Goal: Task Accomplishment & Management: Manage account settings

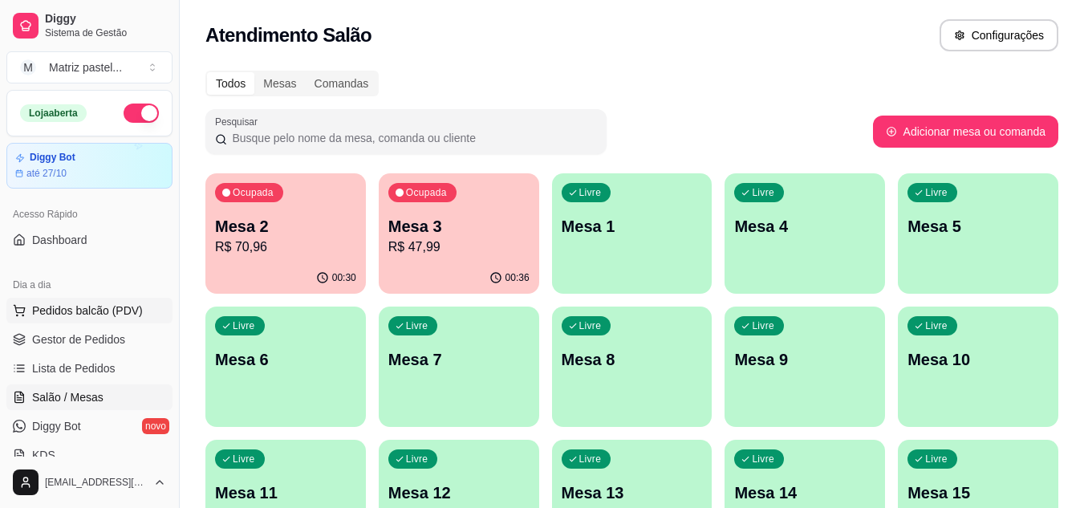
click at [97, 309] on span "Pedidos balcão (PDV)" at bounding box center [87, 310] width 111 height 16
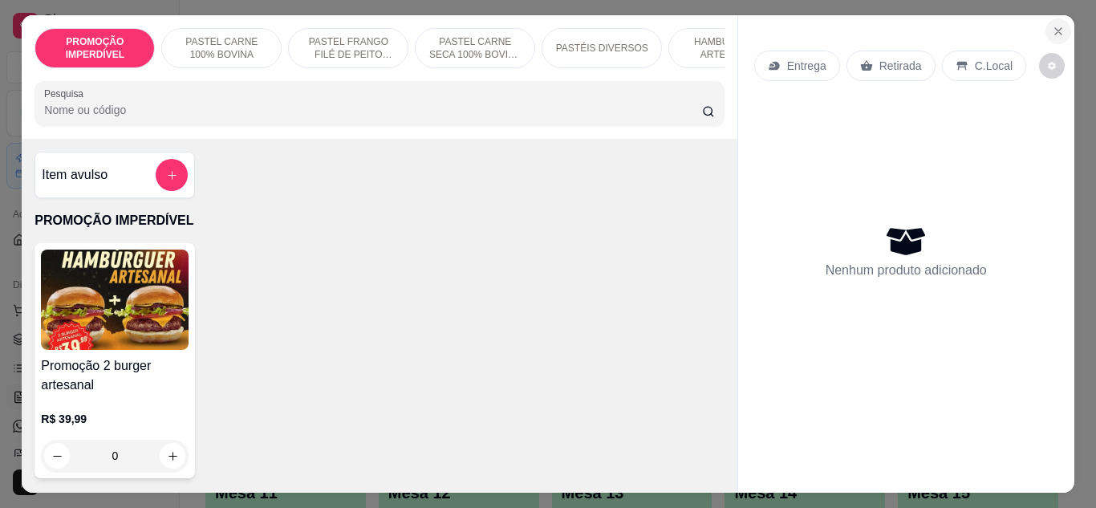
click at [1054, 25] on icon "Close" at bounding box center [1057, 31] width 13 height 13
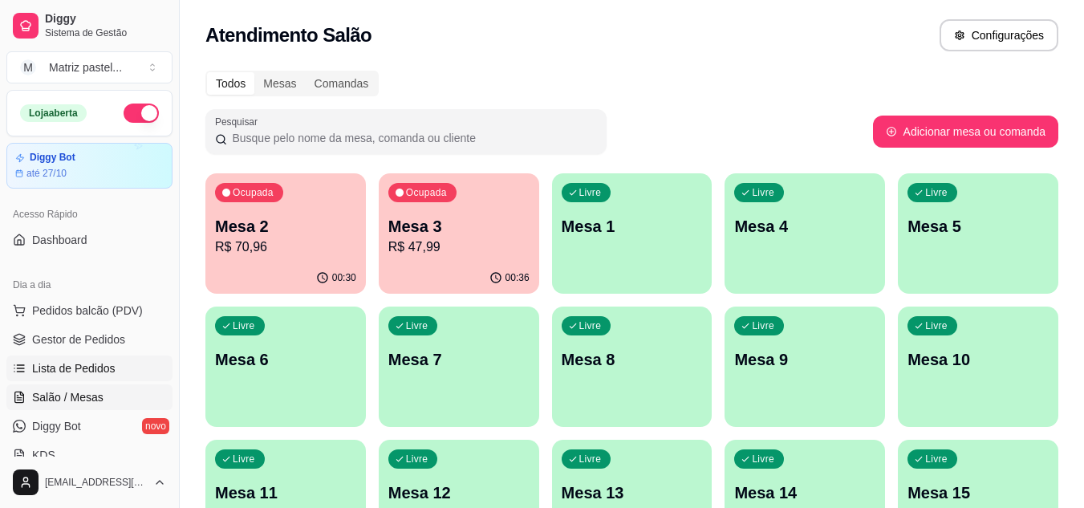
click at [89, 365] on span "Lista de Pedidos" at bounding box center [73, 368] width 83 height 16
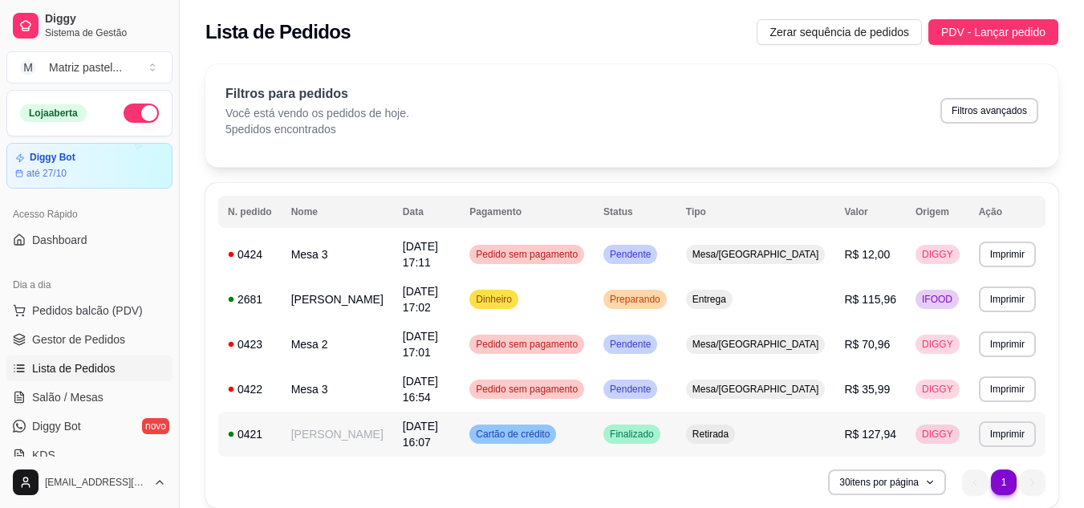
click at [930, 427] on span "DIGGY" at bounding box center [937, 433] width 38 height 13
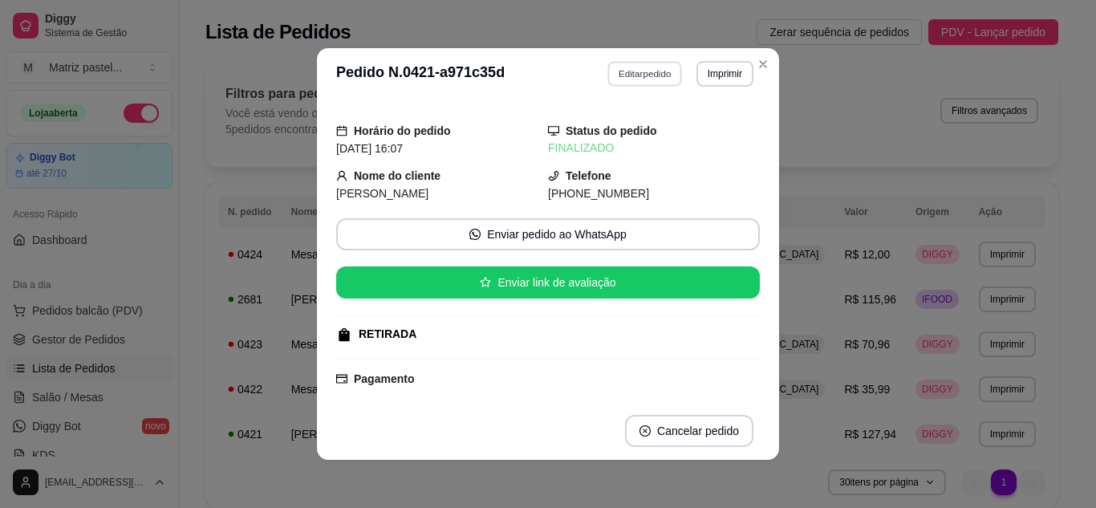
click at [627, 76] on button "Editar pedido" at bounding box center [645, 73] width 75 height 25
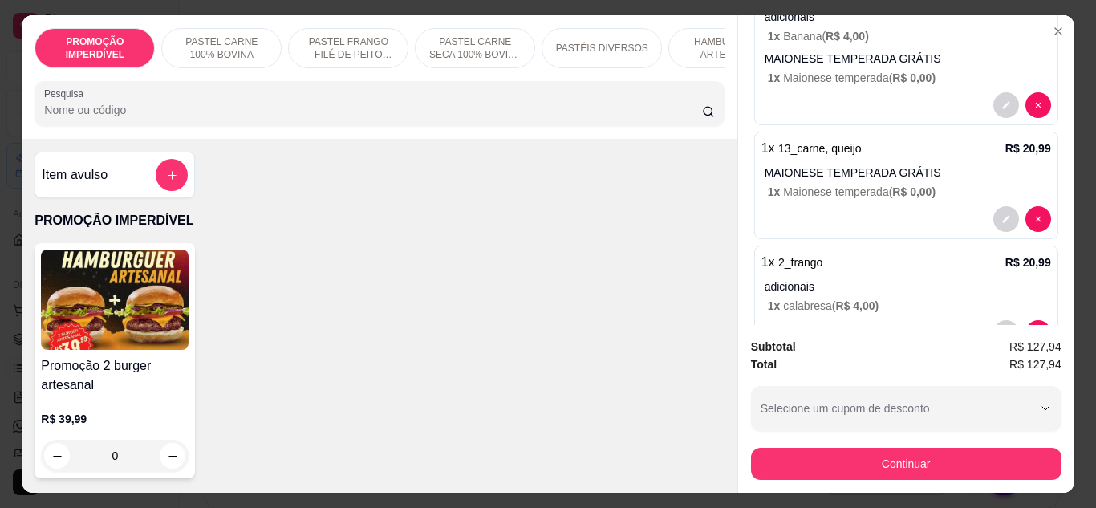
scroll to position [241, 0]
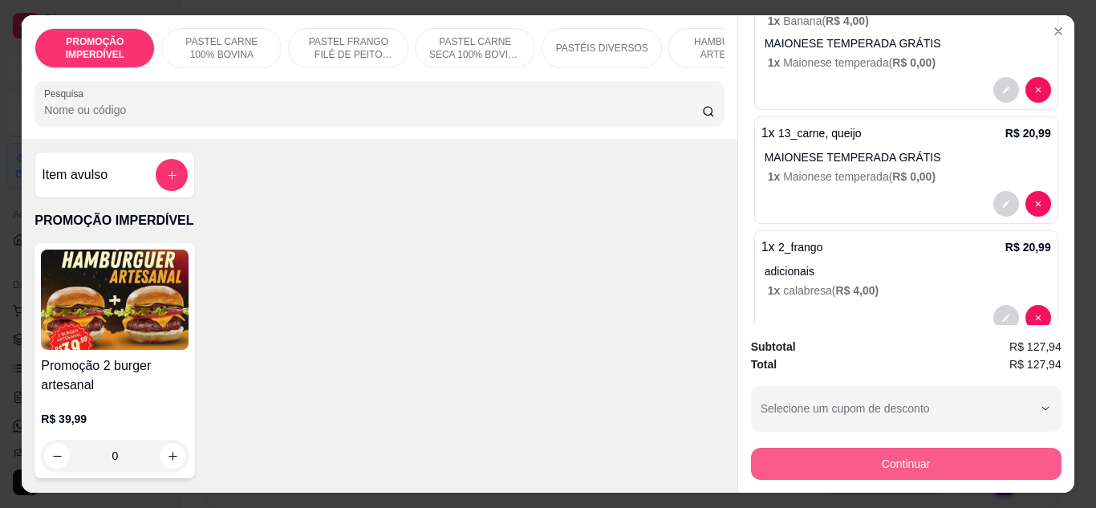
click at [905, 460] on button "Continuar" at bounding box center [906, 464] width 310 height 32
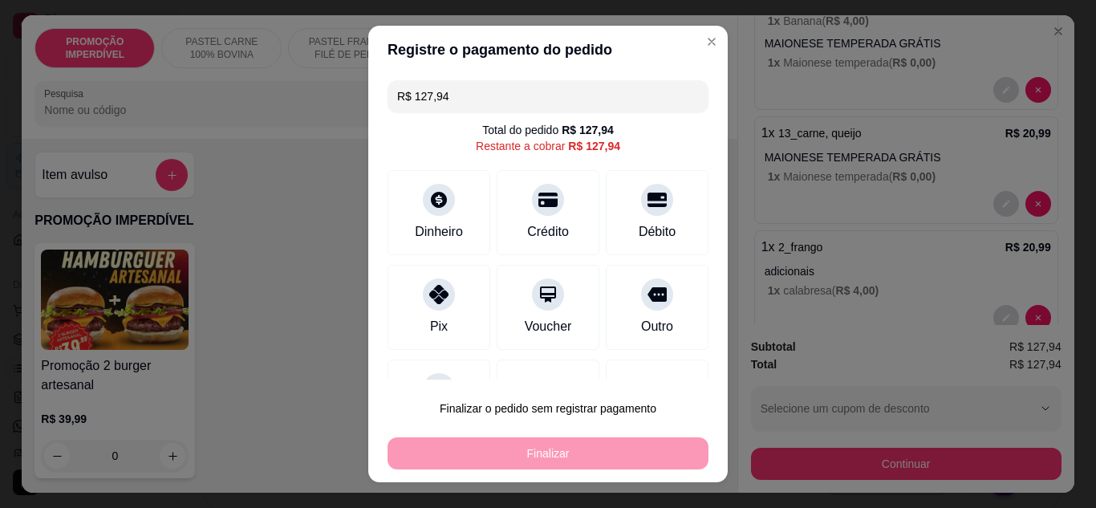
drag, startPoint x: 445, startPoint y: 95, endPoint x: 390, endPoint y: 95, distance: 55.3
click at [397, 95] on input "R$ 127,94" at bounding box center [548, 96] width 302 height 32
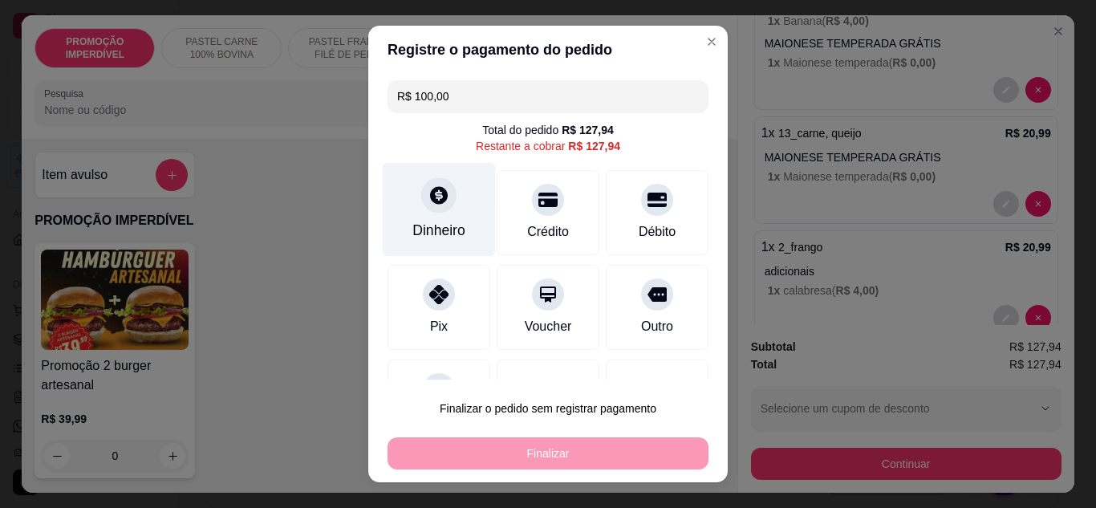
click at [444, 221] on div "Dinheiro" at bounding box center [438, 230] width 53 height 21
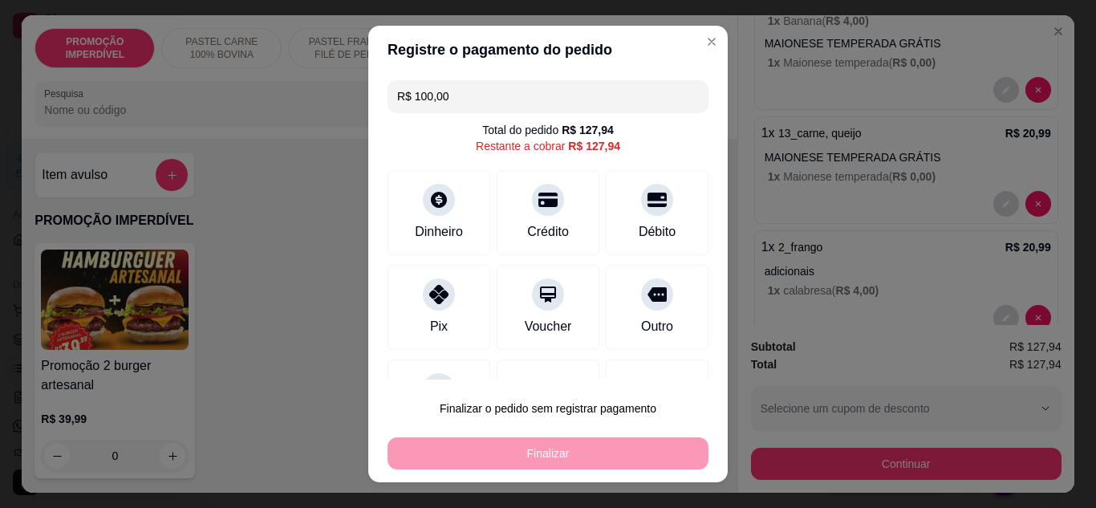
drag, startPoint x: 465, startPoint y: 90, endPoint x: 366, endPoint y: 91, distance: 99.5
click at [368, 91] on div "R$ 100,00 Total do pedido R$ 127,94 Restante a cobrar R$ 127,94 Dinheiro Crédit…" at bounding box center [547, 227] width 359 height 306
type input "R$ 127,94"
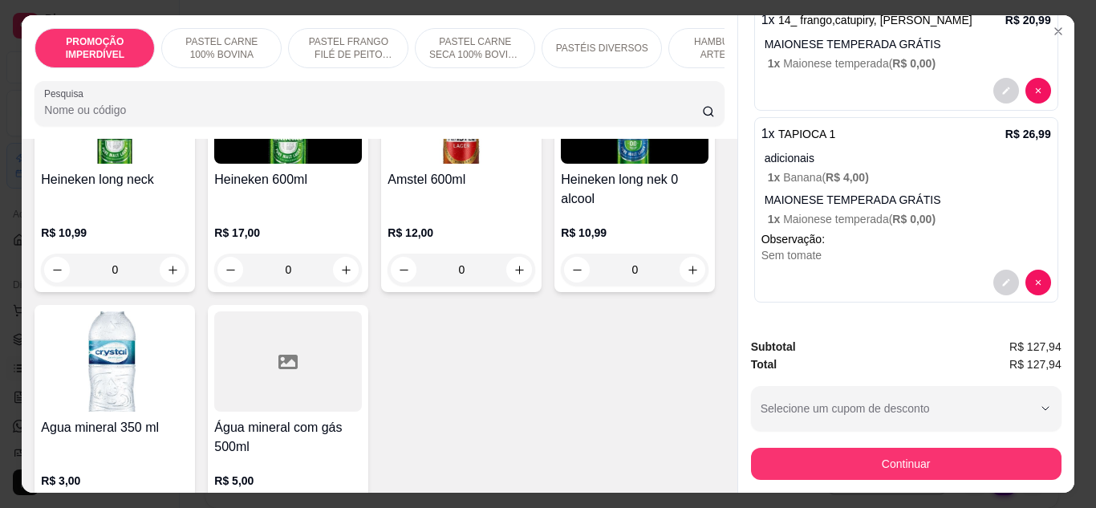
scroll to position [6336, 0]
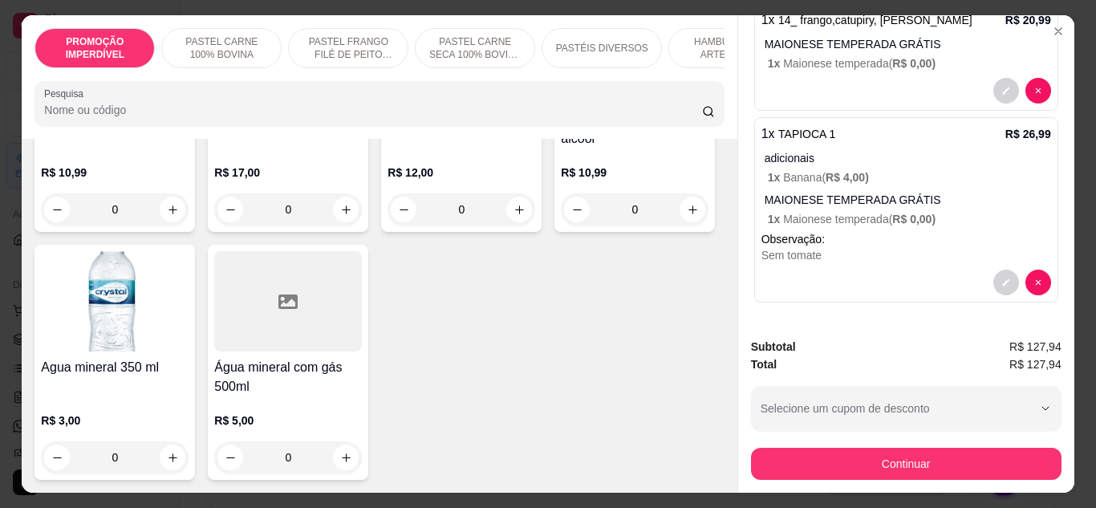
type input "1"
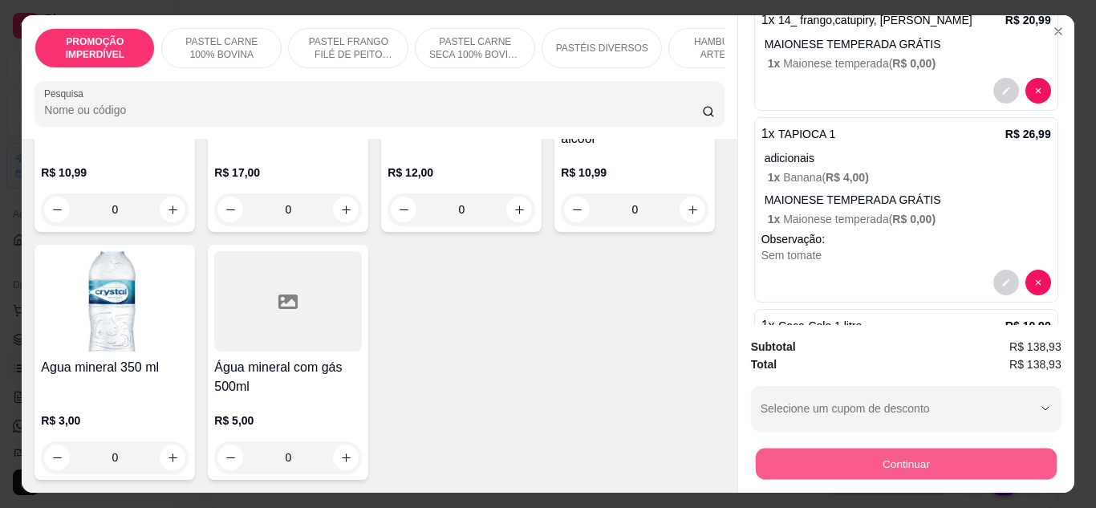
click at [922, 453] on button "Continuar" at bounding box center [905, 463] width 301 height 31
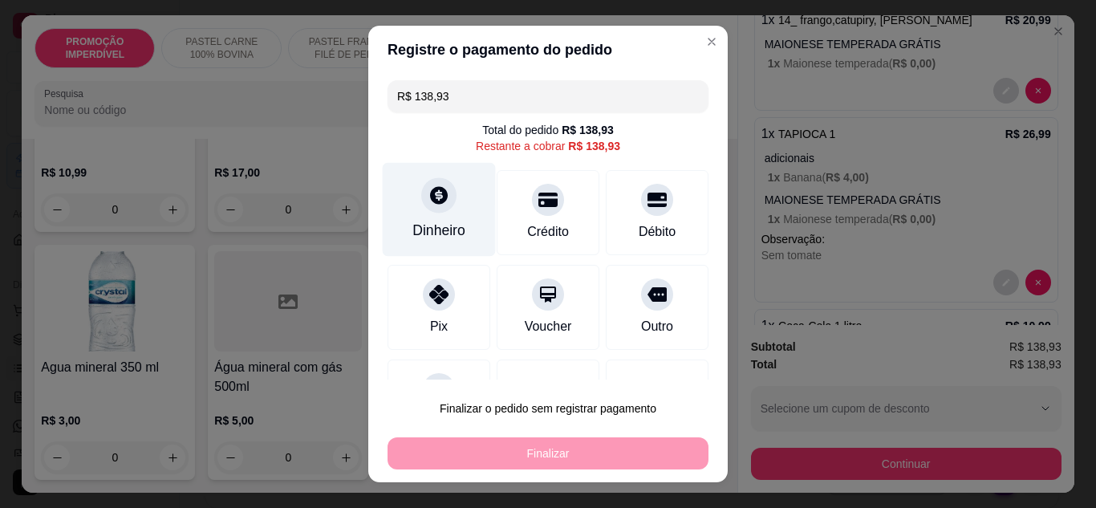
click at [432, 206] on div at bounding box center [438, 194] width 35 height 35
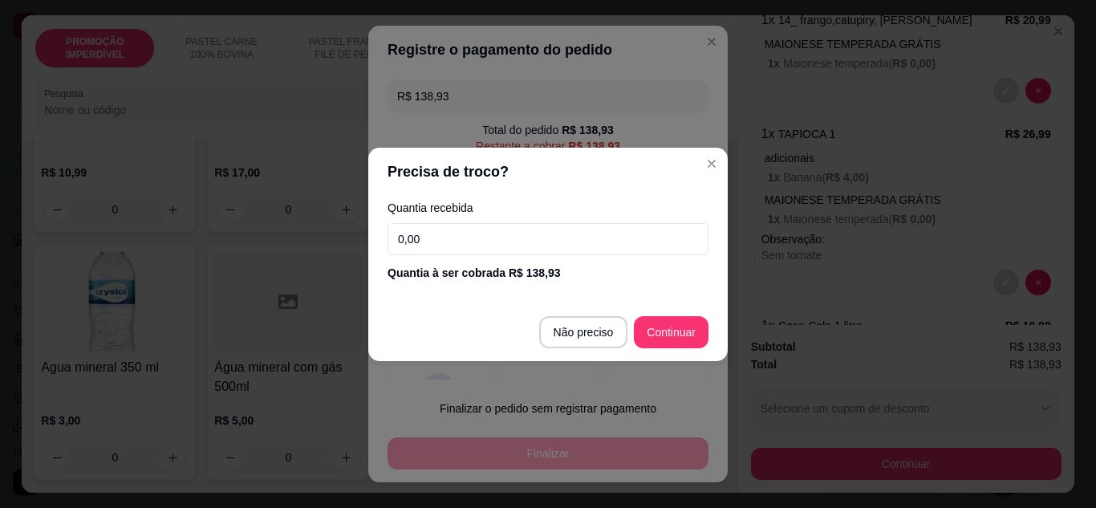
click at [472, 237] on input "0,00" at bounding box center [547, 239] width 321 height 32
type input "100,00"
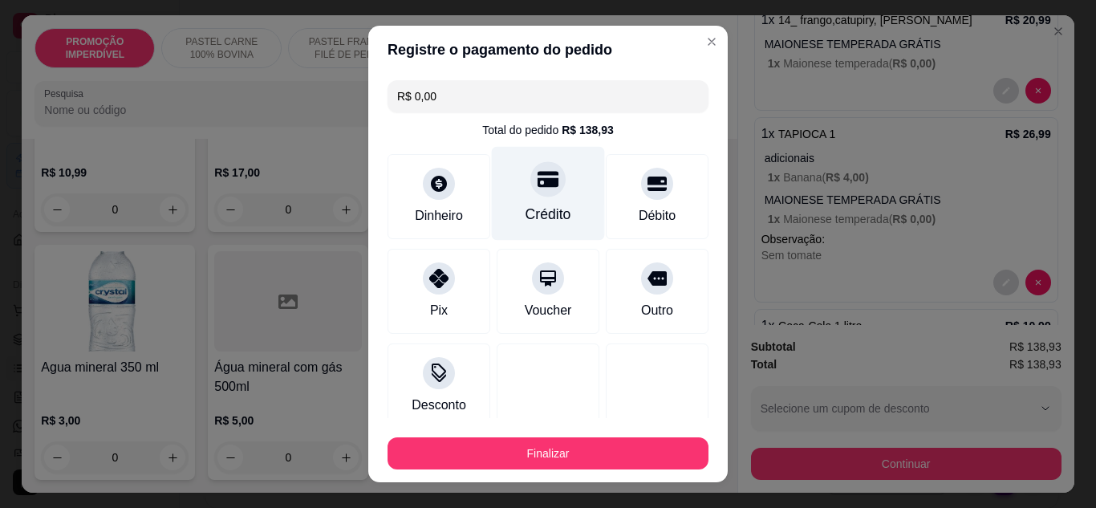
click at [530, 192] on div at bounding box center [547, 178] width 35 height 35
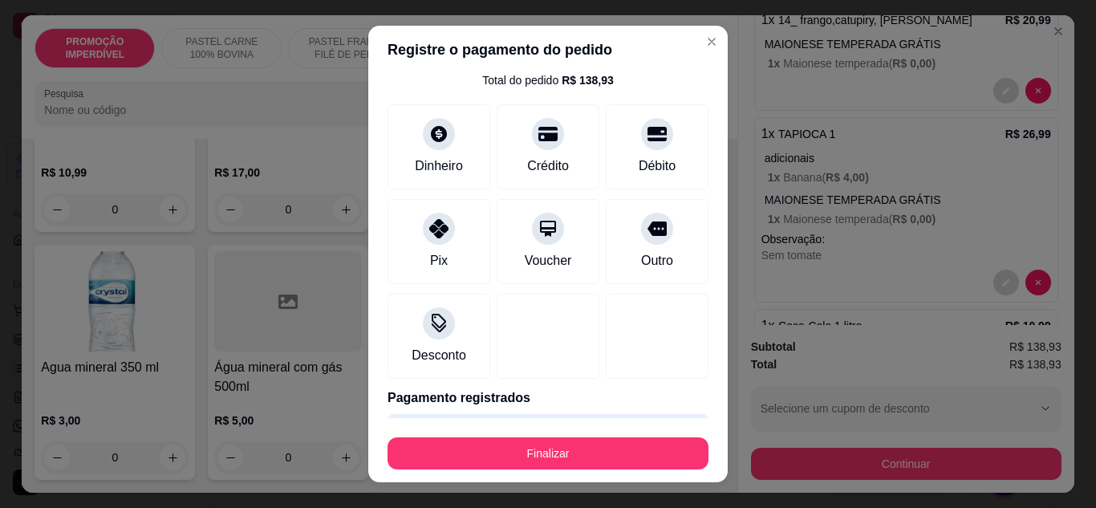
scroll to position [99, 0]
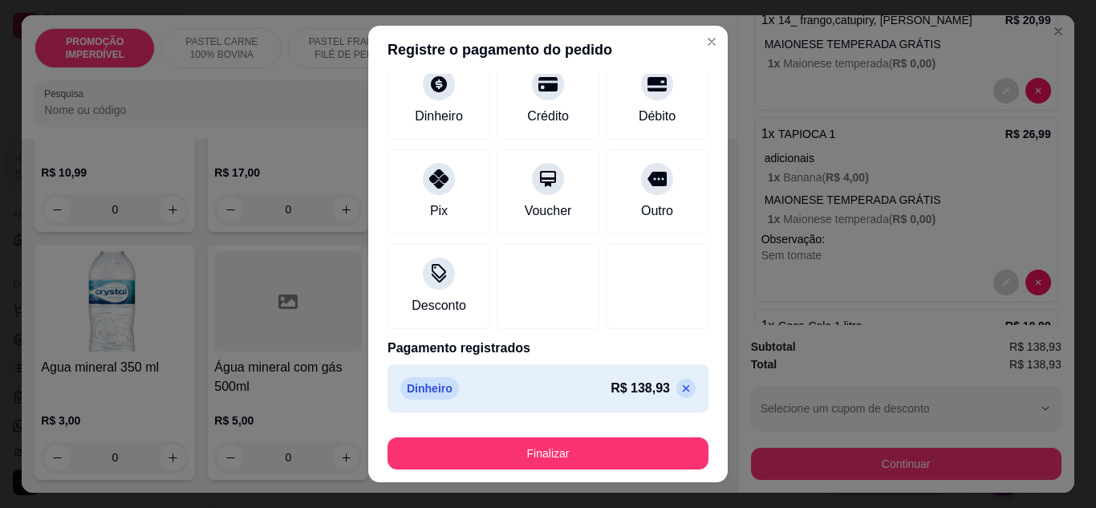
click at [679, 385] on icon at bounding box center [685, 388] width 13 height 13
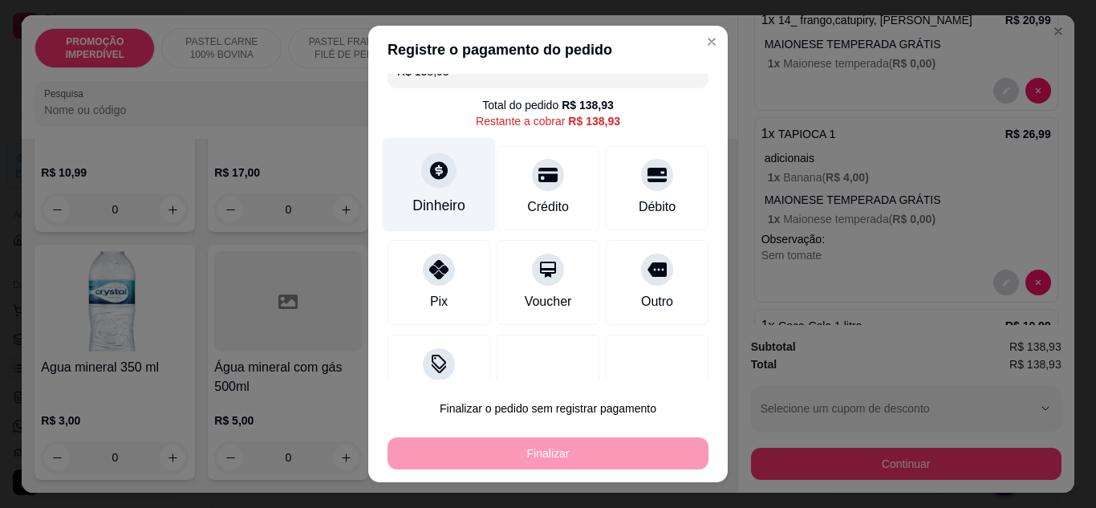
scroll to position [0, 0]
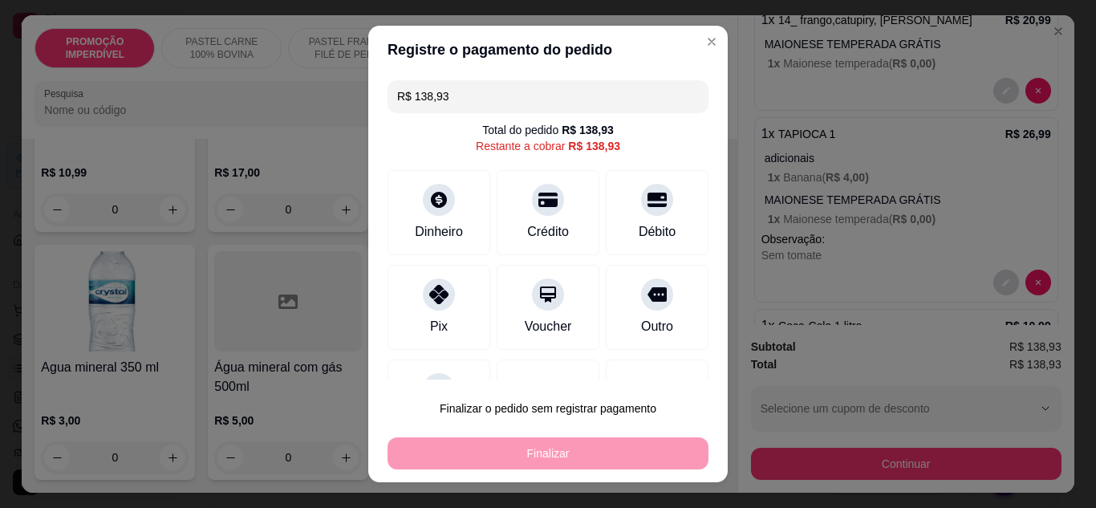
drag, startPoint x: 447, startPoint y: 96, endPoint x: 356, endPoint y: 98, distance: 90.6
click at [356, 98] on div "Registre o pagamento do pedido R$ 138,93 Total do pedido R$ 138,93 Restante a c…" at bounding box center [548, 254] width 1096 height 508
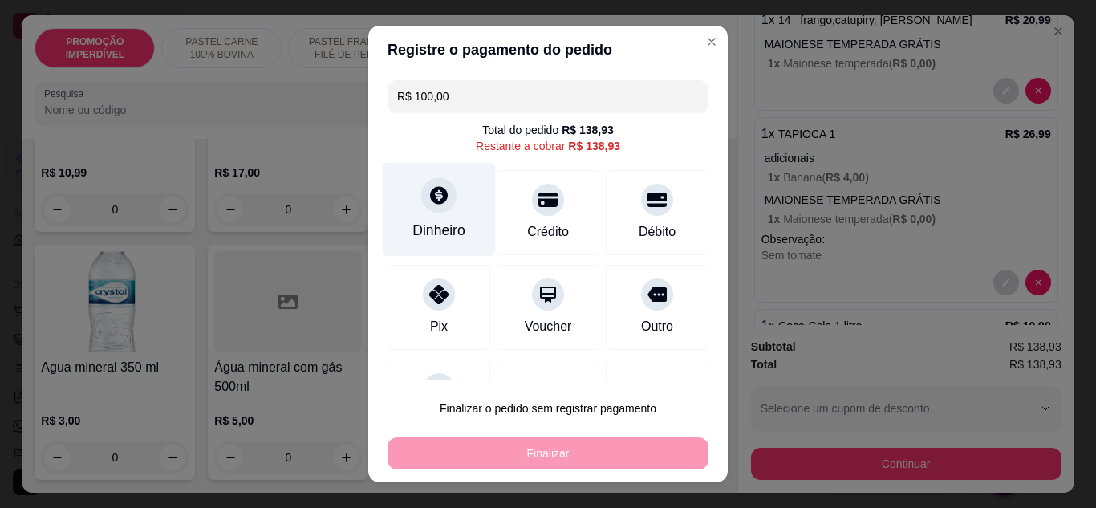
type input "R$ 100,00"
click at [442, 205] on div at bounding box center [438, 194] width 35 height 35
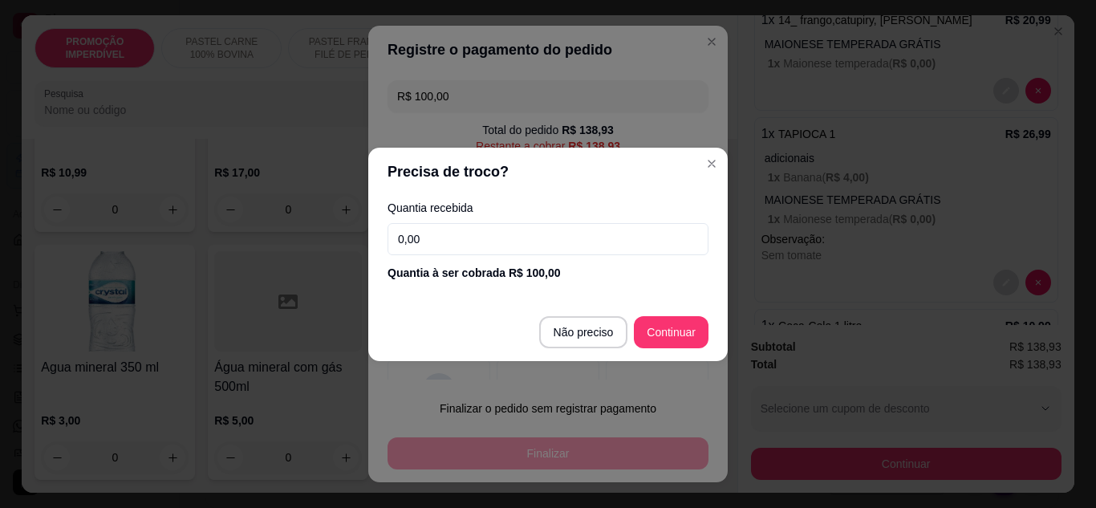
click at [468, 242] on input "0,00" at bounding box center [547, 239] width 321 height 32
type input "100,00"
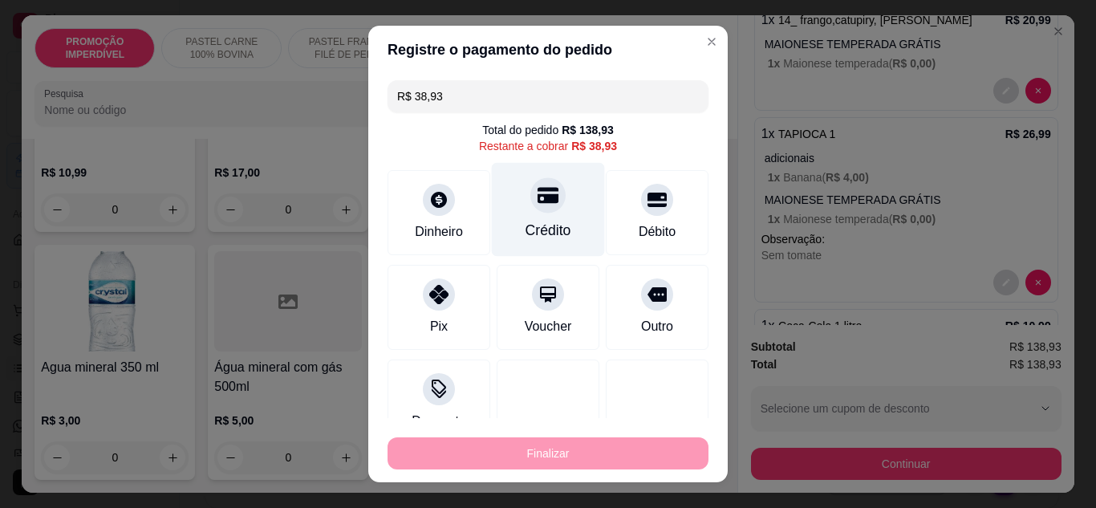
click at [545, 206] on div "Crédito" at bounding box center [548, 209] width 113 height 94
type input "R$ 0,00"
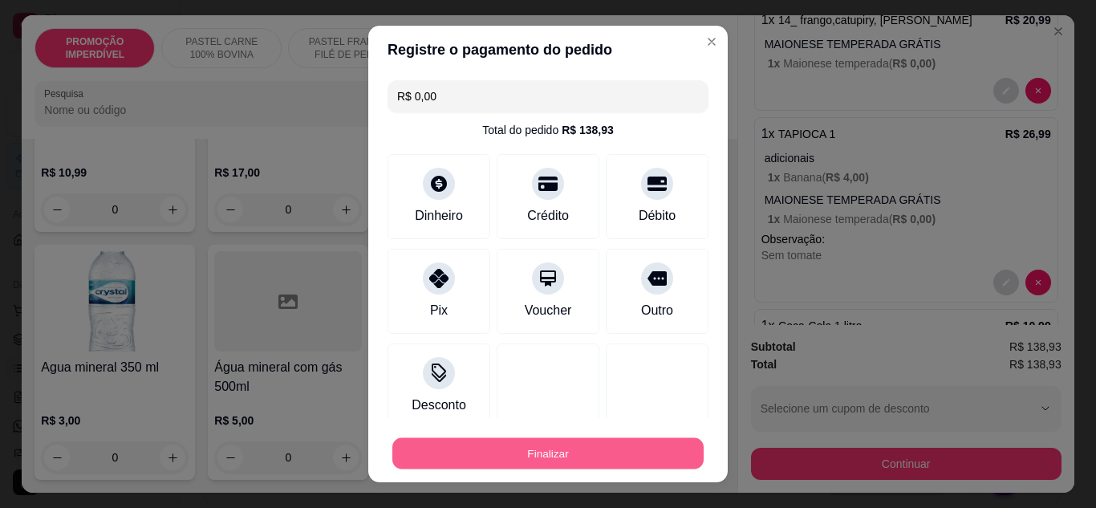
click at [541, 450] on button "Finalizar" at bounding box center [547, 453] width 311 height 31
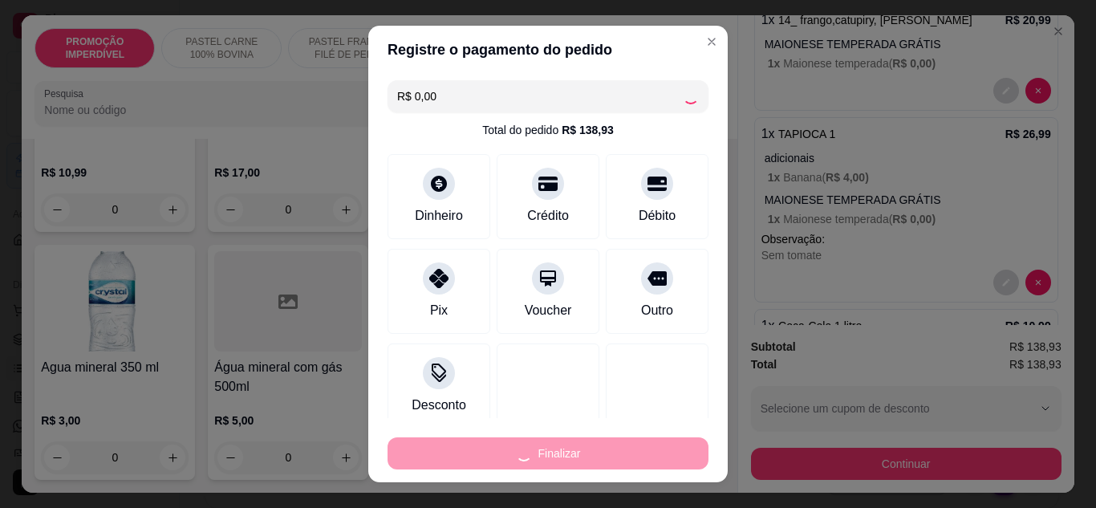
type input "0"
type input "-R$ 138,93"
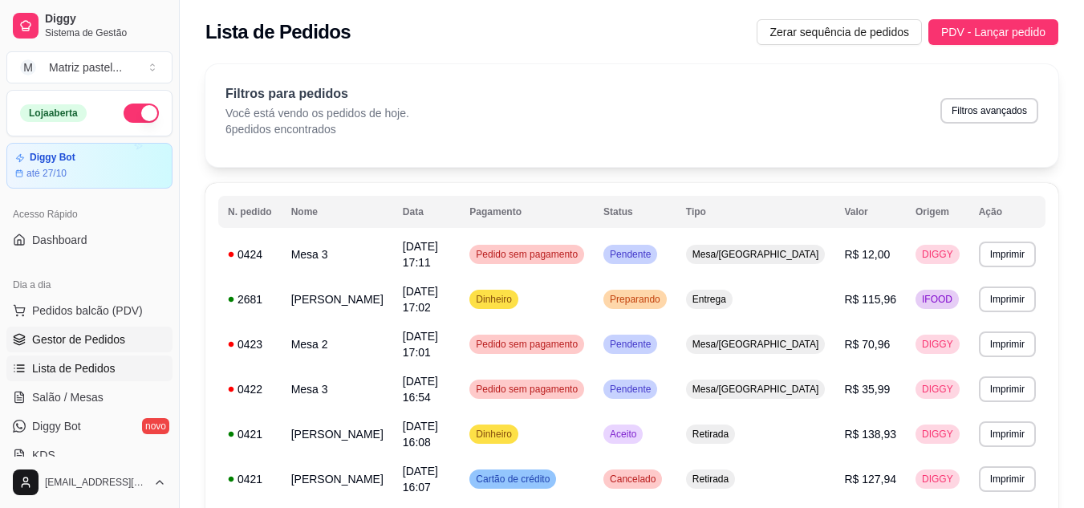
click at [92, 338] on span "Gestor de Pedidos" at bounding box center [78, 339] width 93 height 16
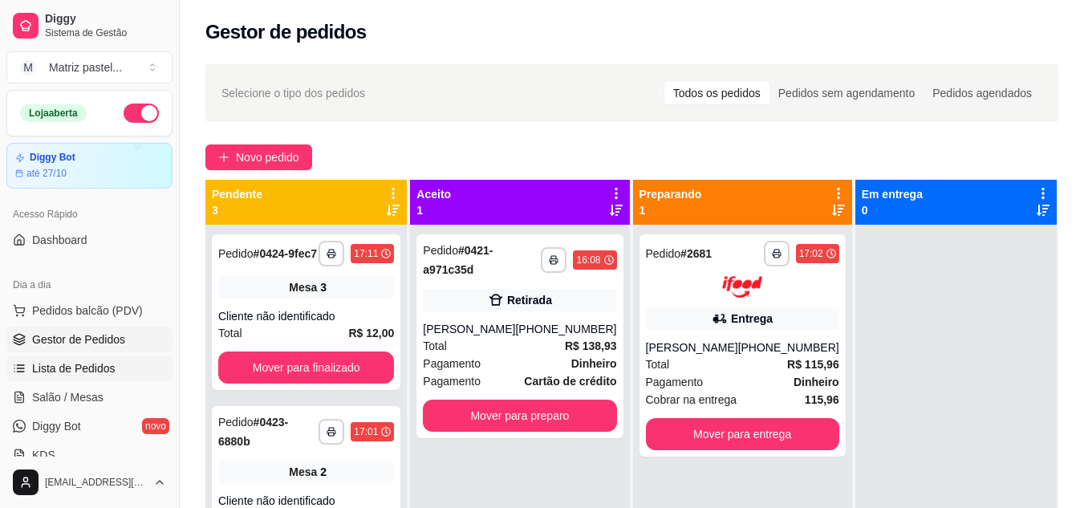
click at [75, 363] on span "Lista de Pedidos" at bounding box center [73, 368] width 83 height 16
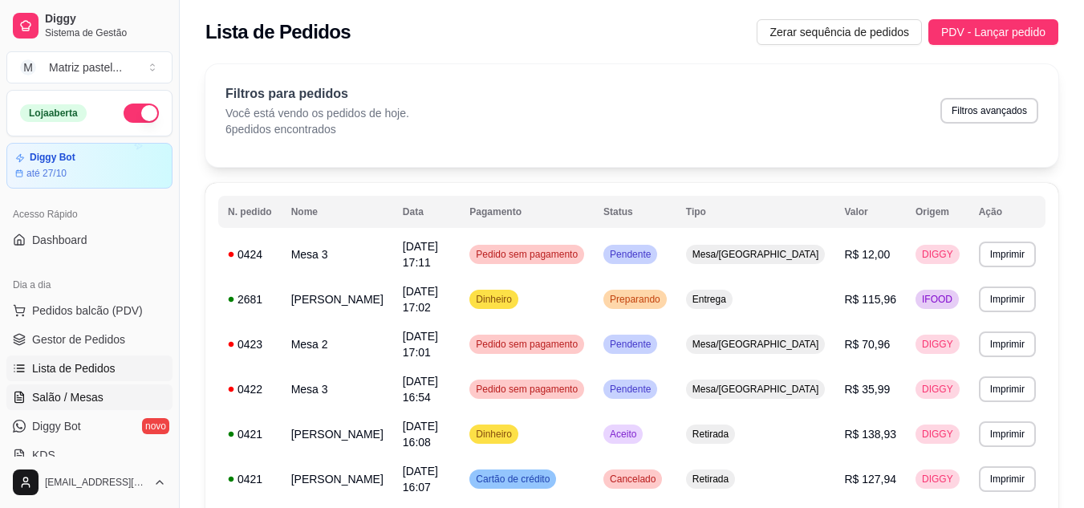
click at [90, 394] on span "Salão / Mesas" at bounding box center [67, 397] width 71 height 16
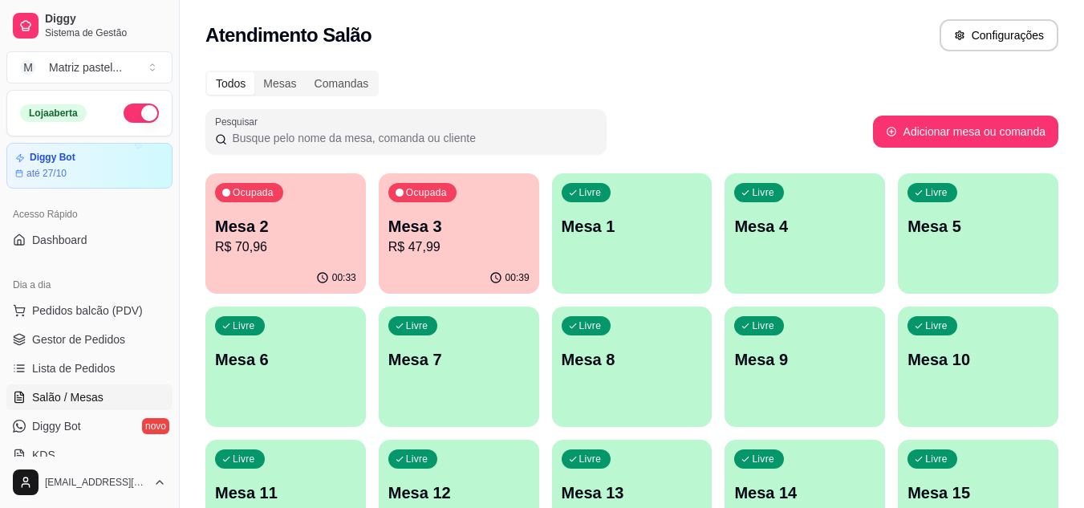
click at [261, 261] on div "Ocupada Mesa 2 R$ 70,96" at bounding box center [285, 217] width 160 height 89
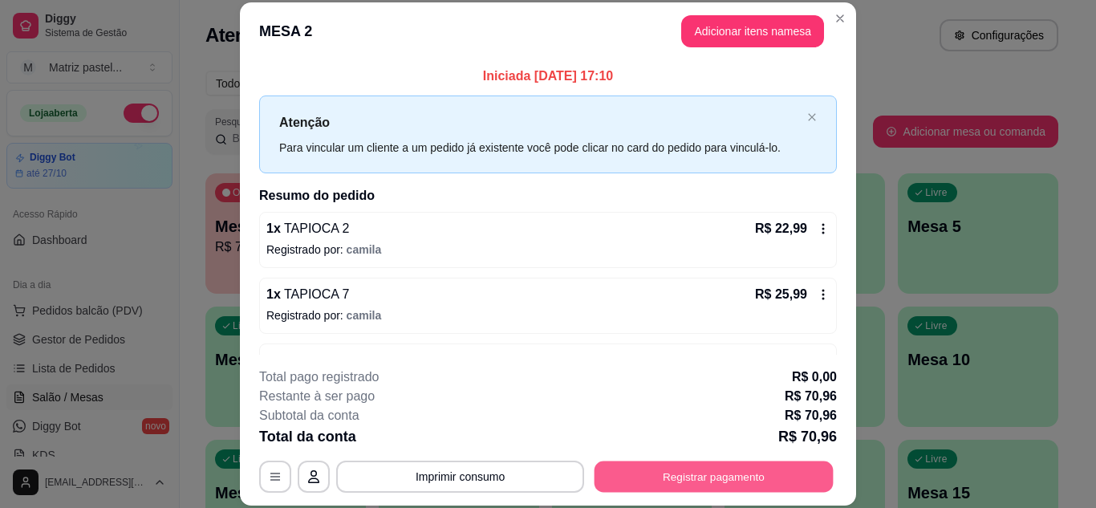
click at [705, 474] on button "Registrar pagamento" at bounding box center [713, 475] width 239 height 31
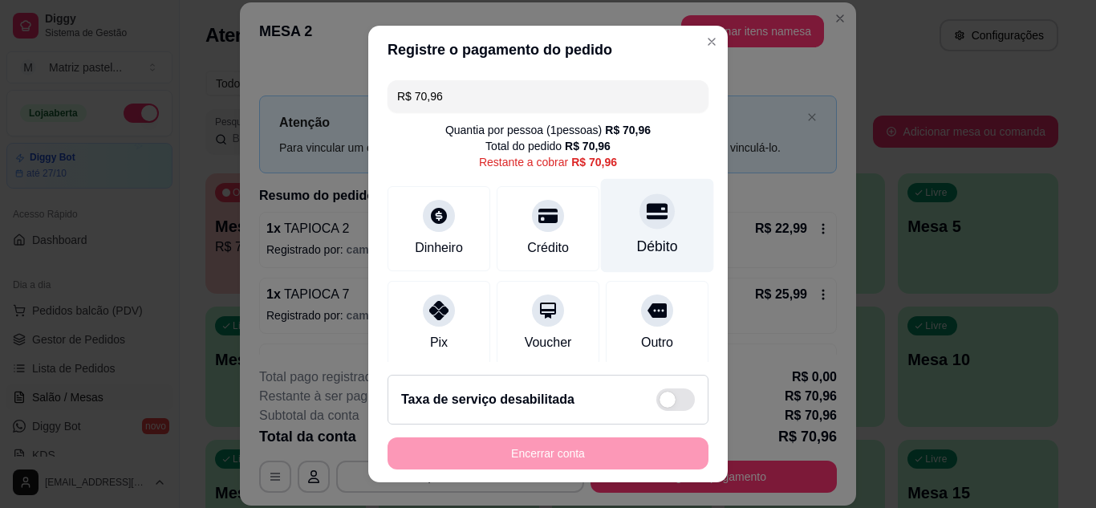
click at [639, 227] on div at bounding box center [656, 210] width 35 height 35
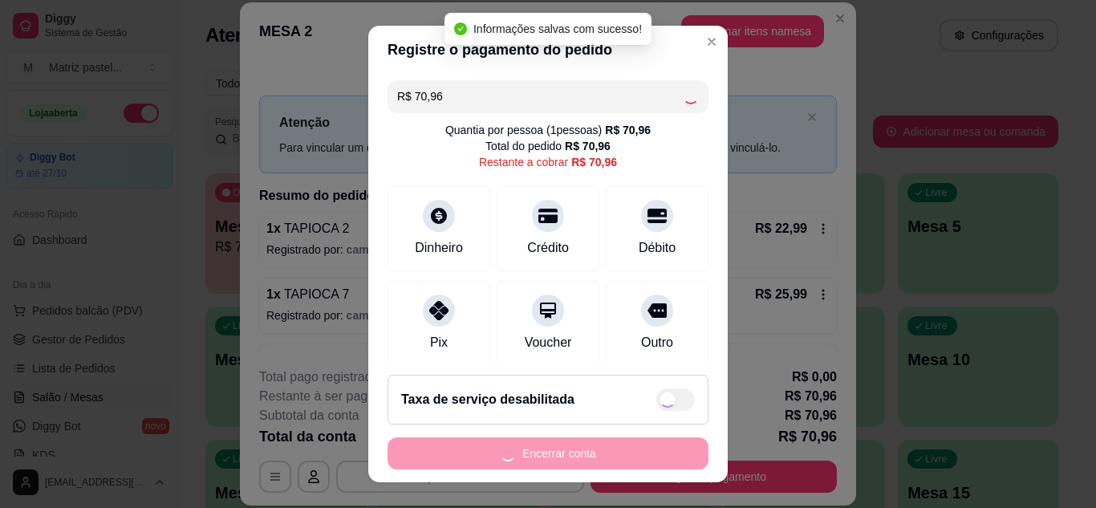
type input "R$ 0,00"
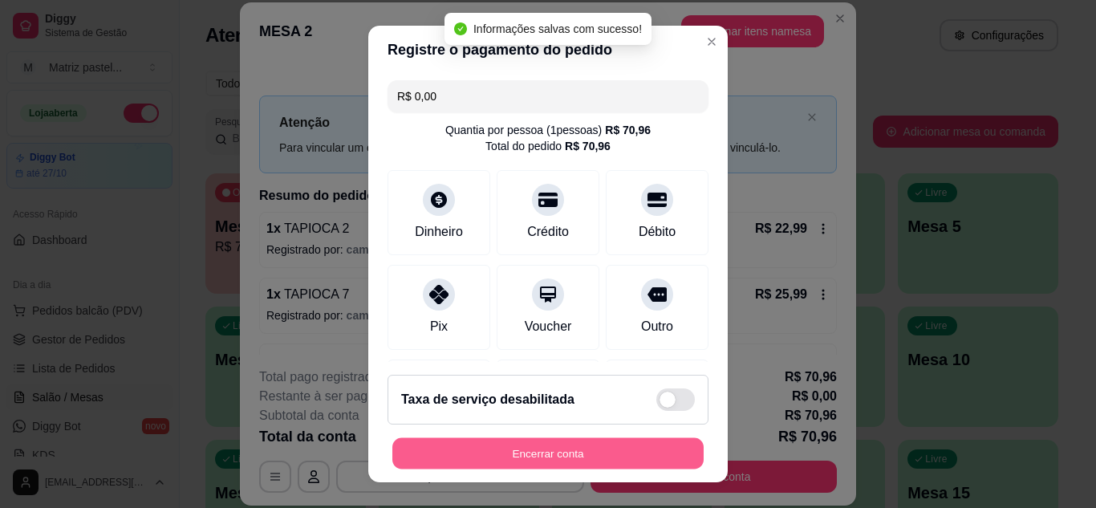
click at [585, 453] on button "Encerrar conta" at bounding box center [547, 453] width 311 height 31
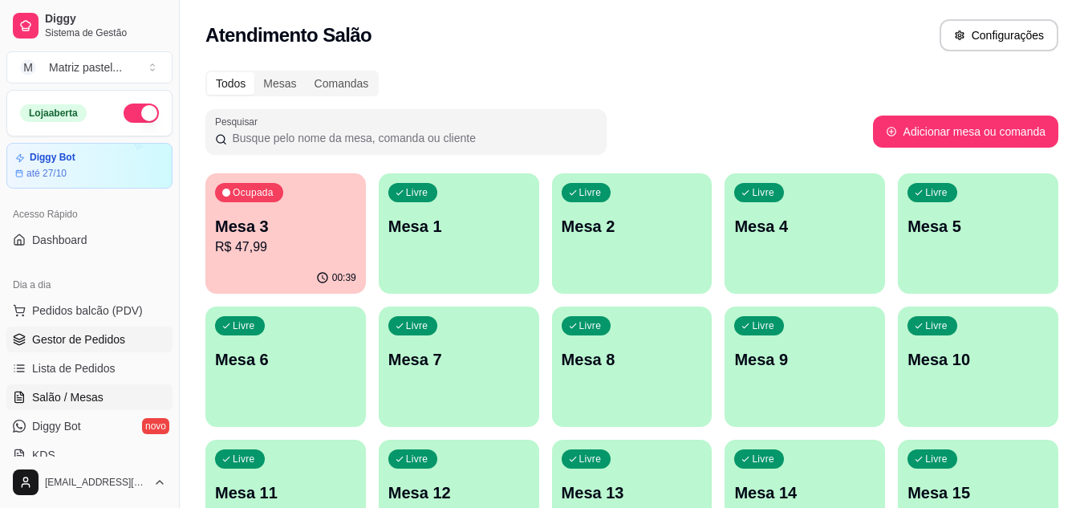
click at [115, 340] on span "Gestor de Pedidos" at bounding box center [78, 339] width 93 height 16
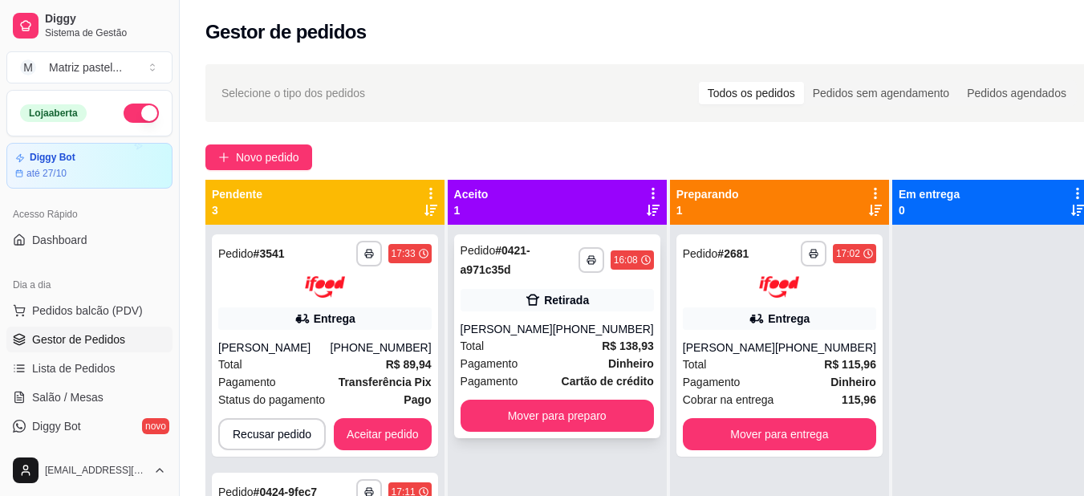
click at [602, 345] on strong "R$ 138,93" at bounding box center [628, 345] width 52 height 13
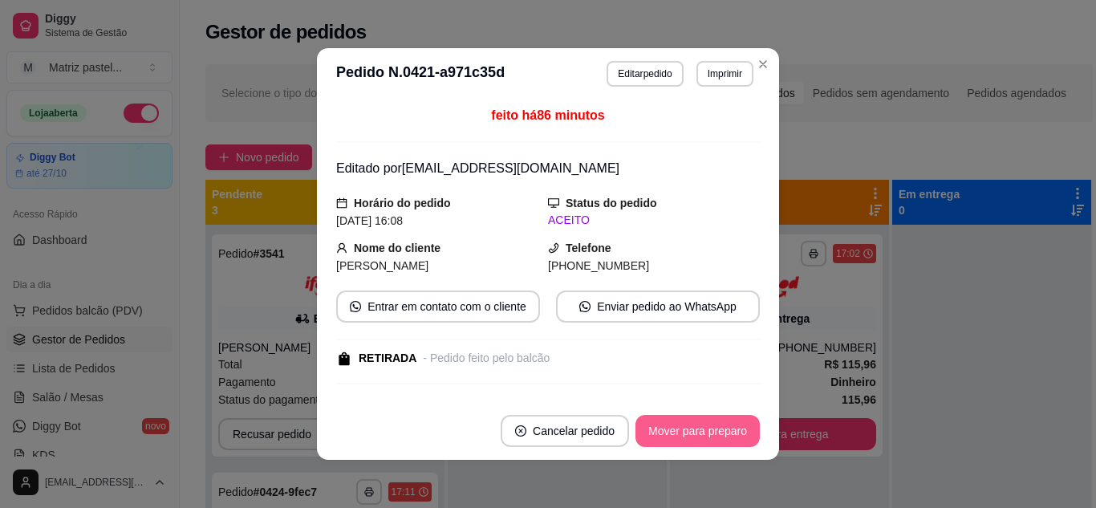
click at [690, 441] on button "Mover para preparo" at bounding box center [697, 431] width 124 height 32
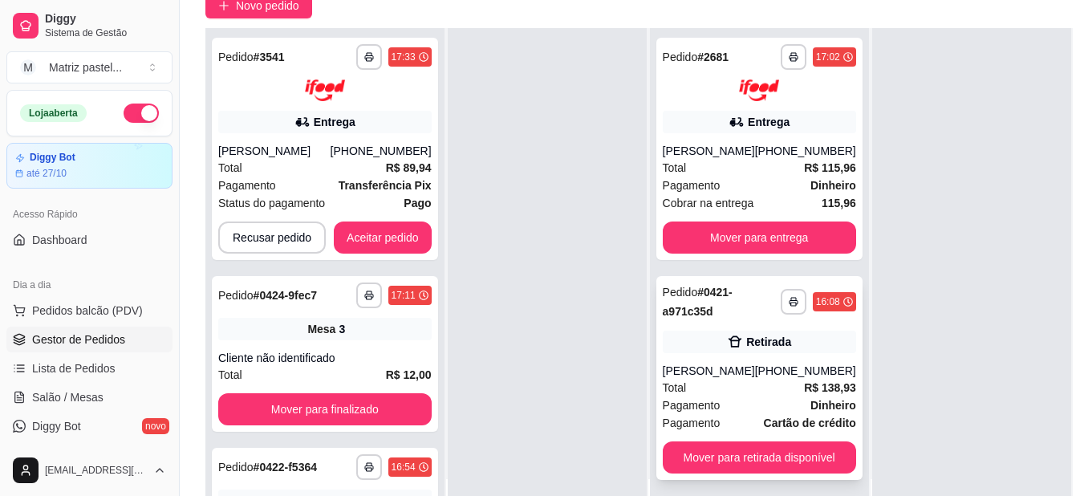
scroll to position [257, 0]
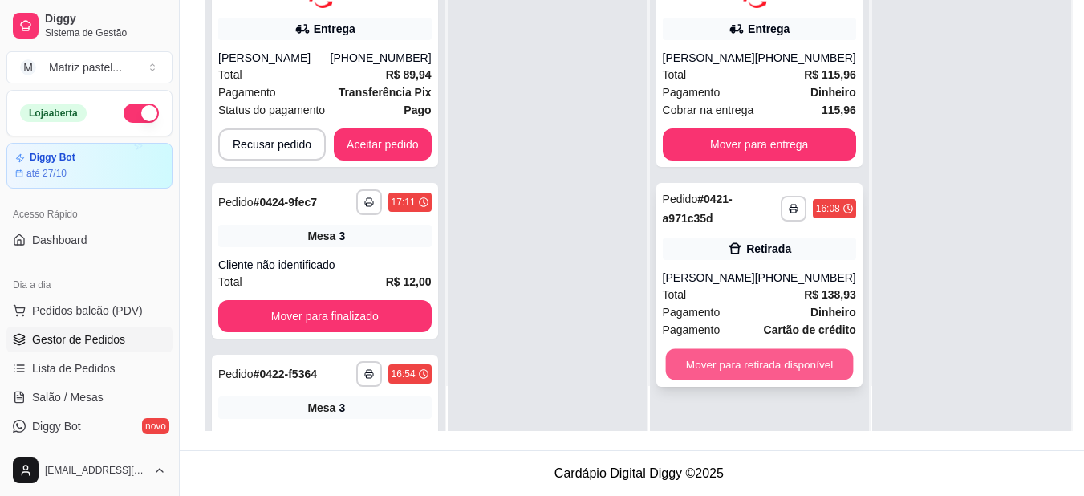
click at [798, 348] on button "Mover para retirada disponível" at bounding box center [759, 363] width 188 height 31
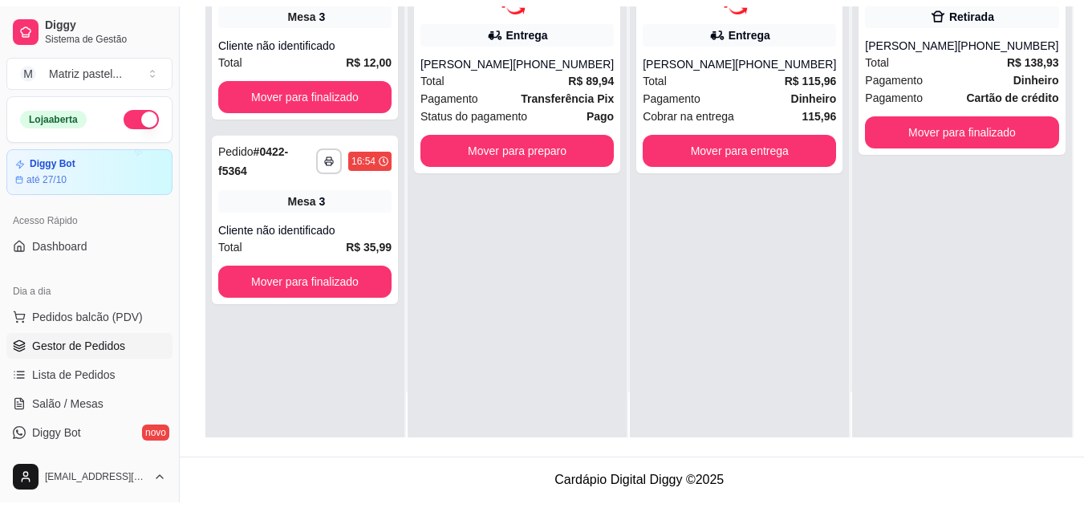
scroll to position [245, 0]
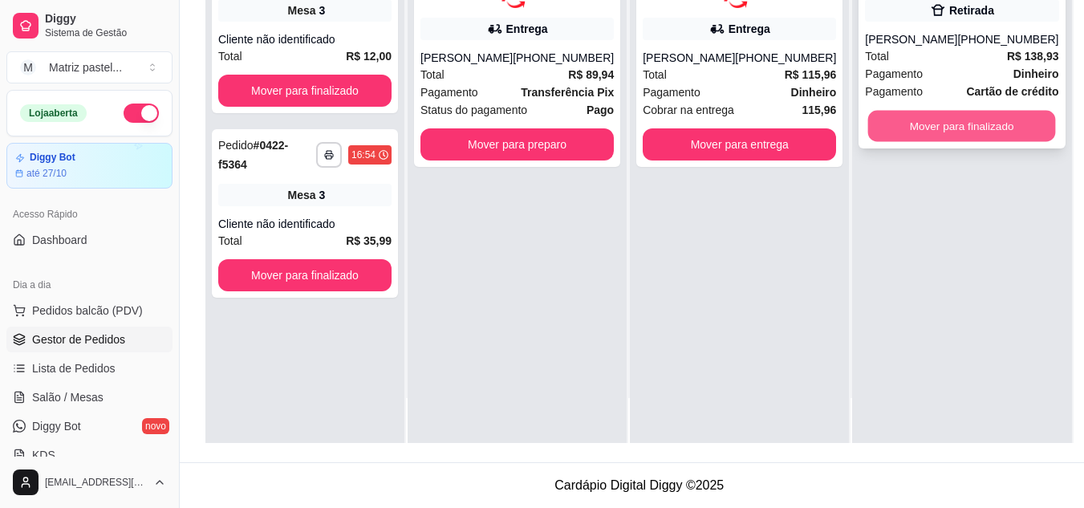
click at [985, 118] on button "Mover para finalizado" at bounding box center [962, 126] width 188 height 31
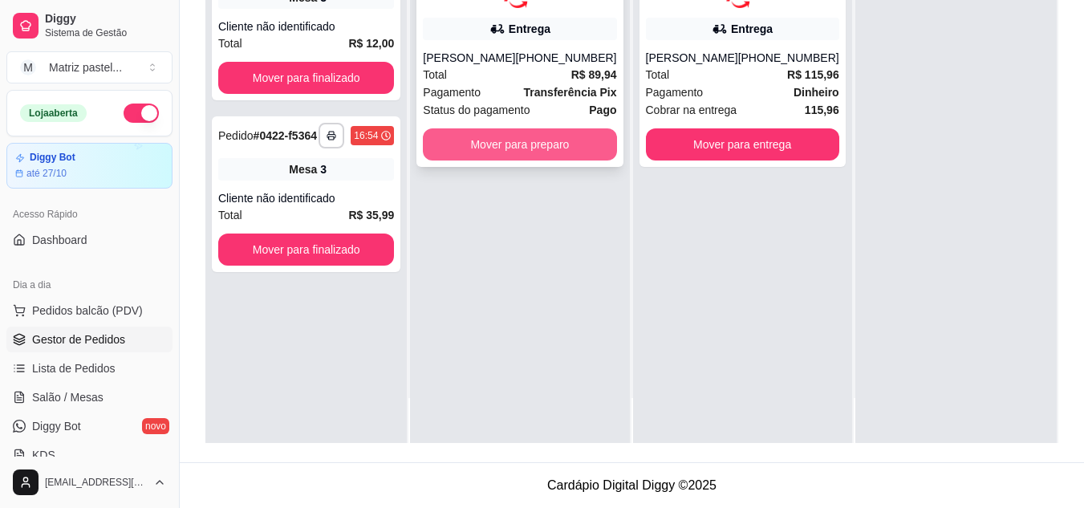
click at [501, 140] on button "Mover para preparo" at bounding box center [519, 144] width 193 height 32
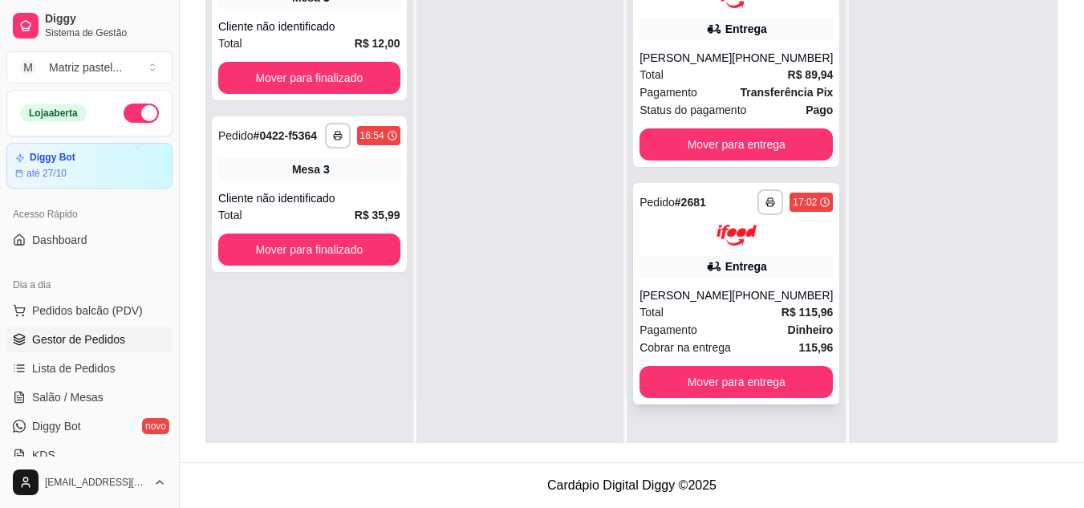
click at [756, 298] on div "[PHONE_NUMBER]" at bounding box center [781, 295] width 101 height 16
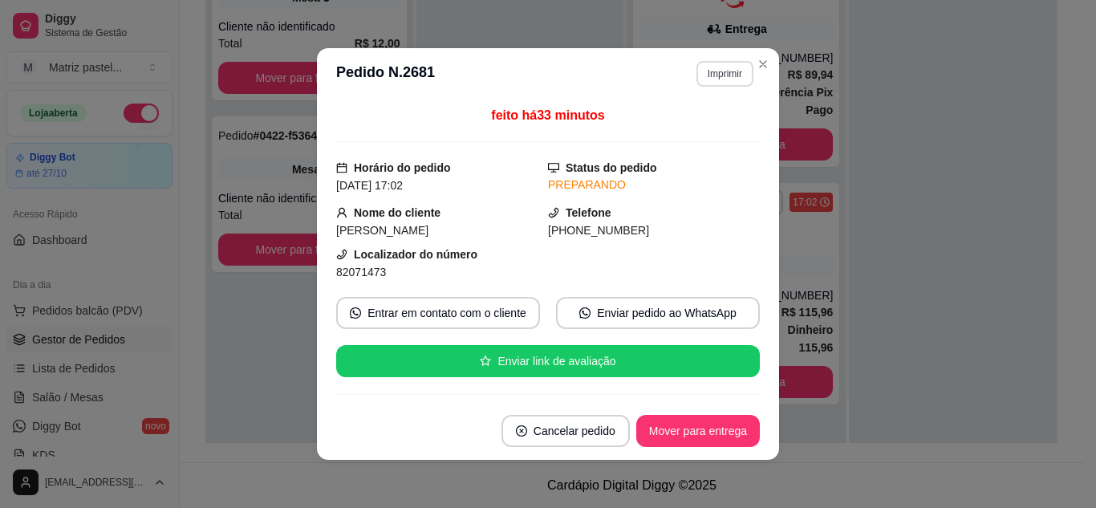
click at [719, 71] on button "Imprimir" at bounding box center [724, 74] width 57 height 26
click at [715, 128] on button "IMPRESSORA" at bounding box center [690, 130] width 116 height 26
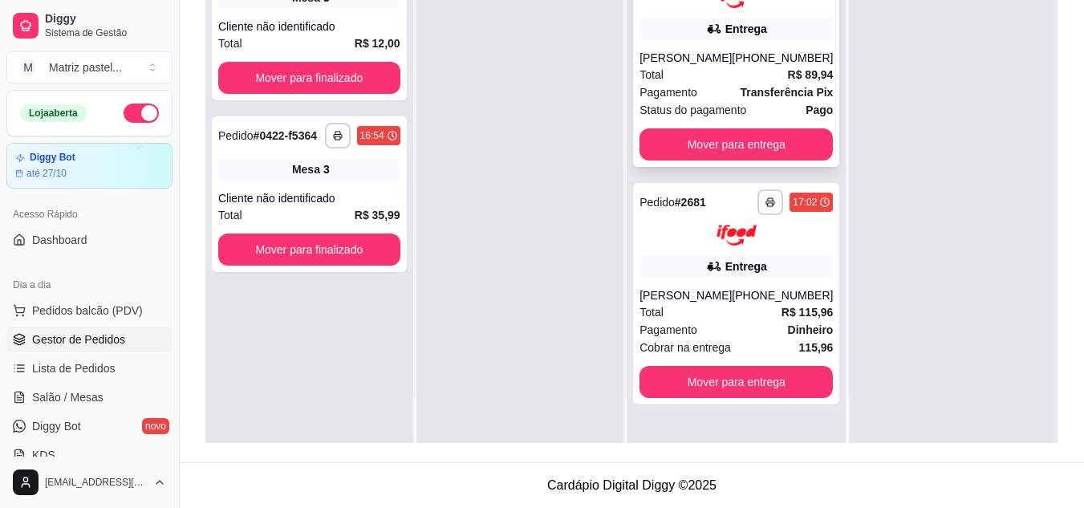
click at [755, 82] on div "Total R$ 89,94" at bounding box center [735, 75] width 193 height 18
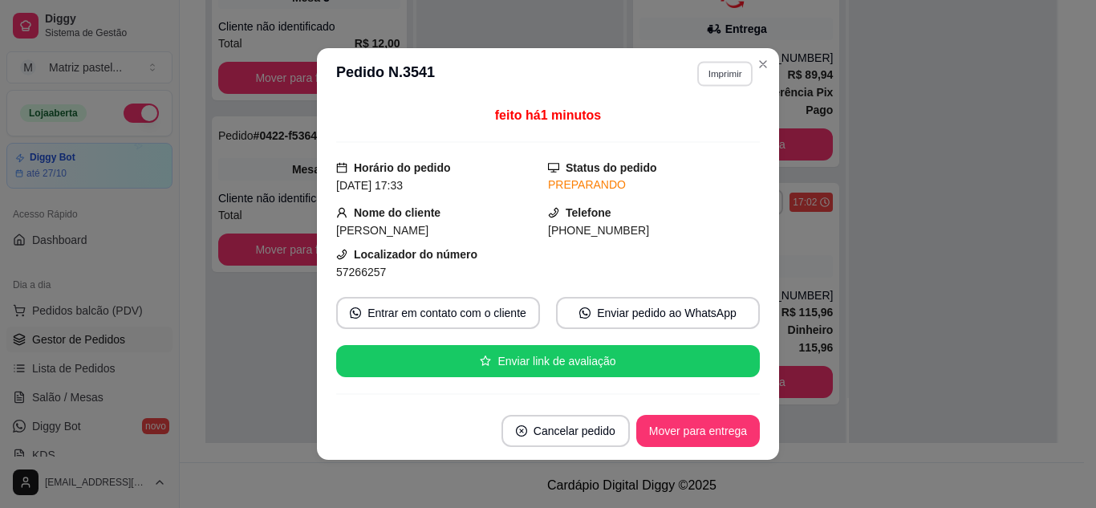
click at [715, 66] on button "Imprimir" at bounding box center [724, 73] width 55 height 25
click at [690, 122] on button "IMPRESSORA" at bounding box center [690, 130] width 116 height 26
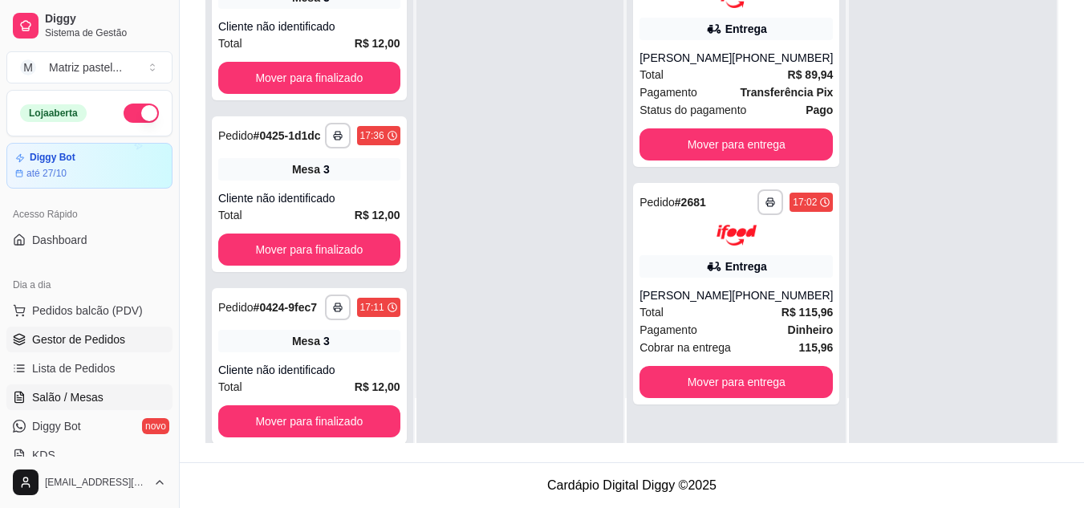
click at [104, 396] on link "Salão / Mesas" at bounding box center [89, 397] width 166 height 26
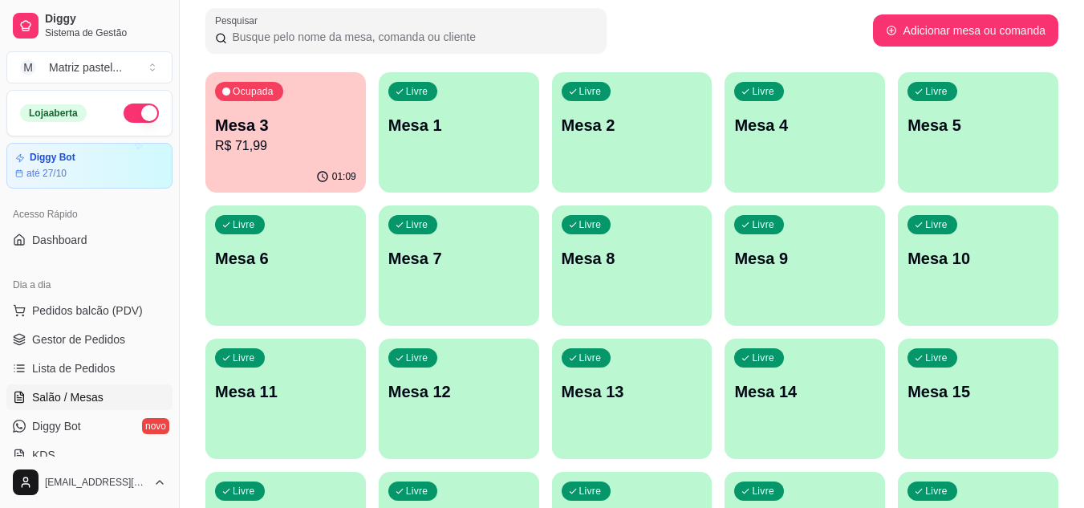
scroll to position [120, 0]
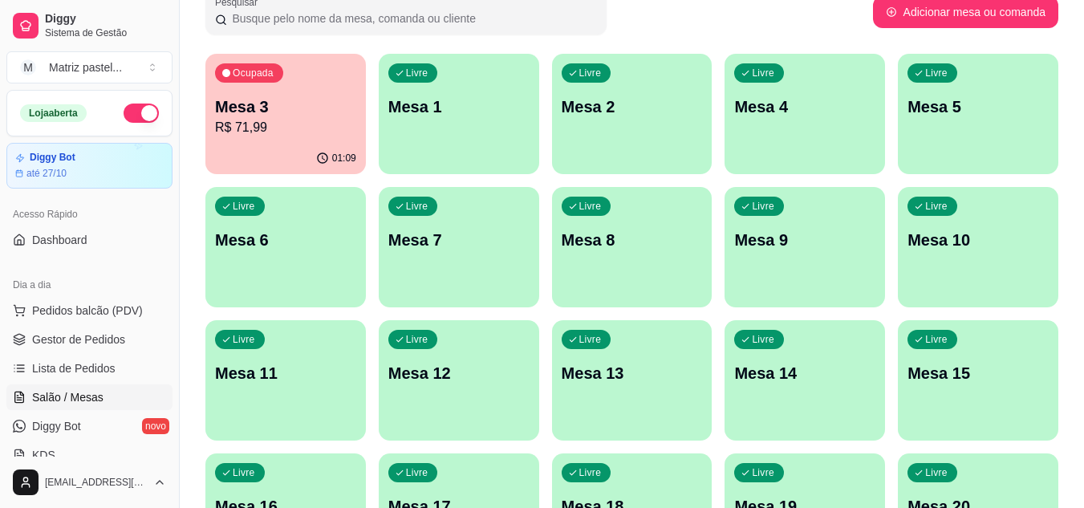
click at [261, 156] on div "01:09" at bounding box center [285, 158] width 160 height 31
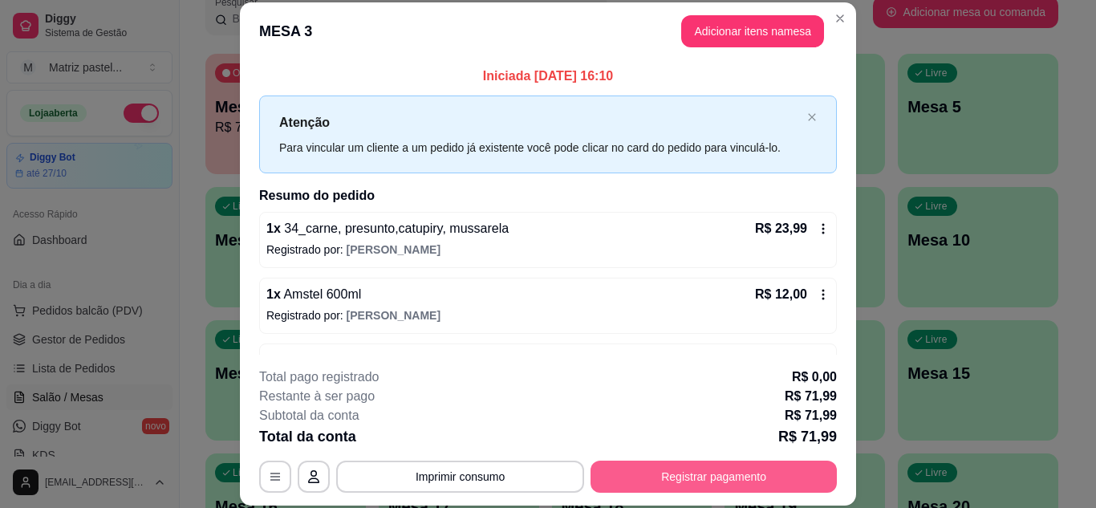
click at [720, 481] on button "Registrar pagamento" at bounding box center [713, 476] width 246 height 32
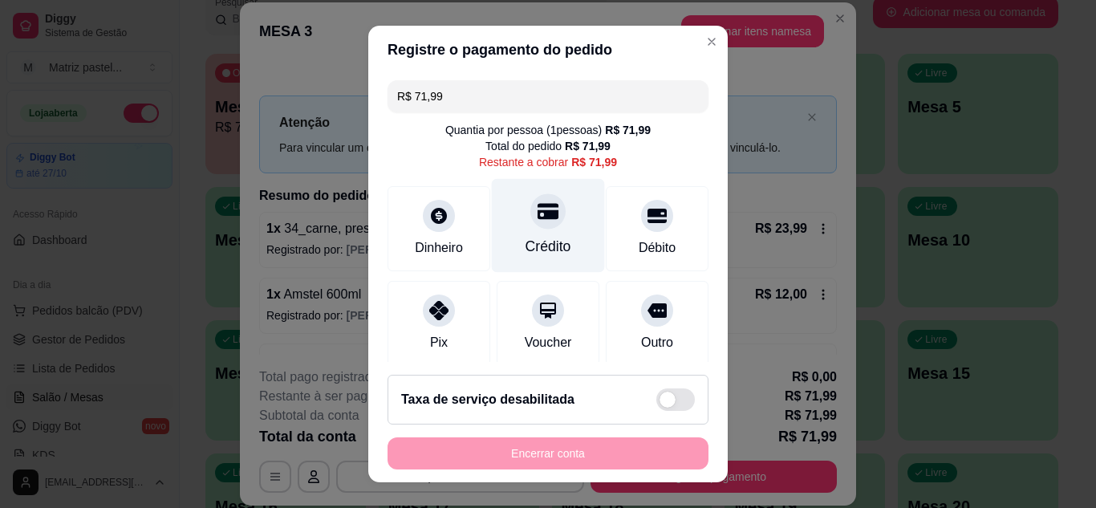
click at [525, 233] on div "Crédito" at bounding box center [548, 225] width 113 height 94
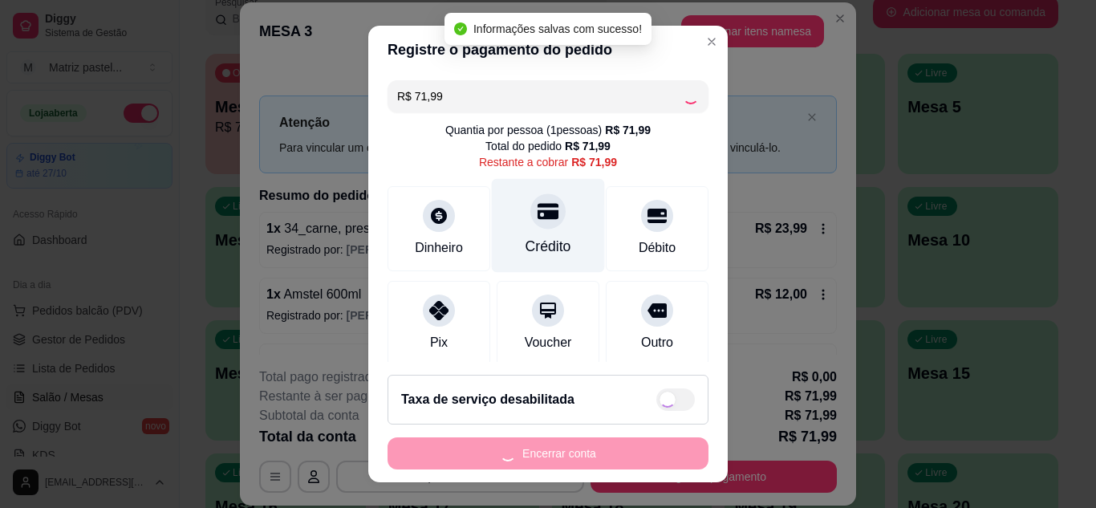
type input "R$ 0,00"
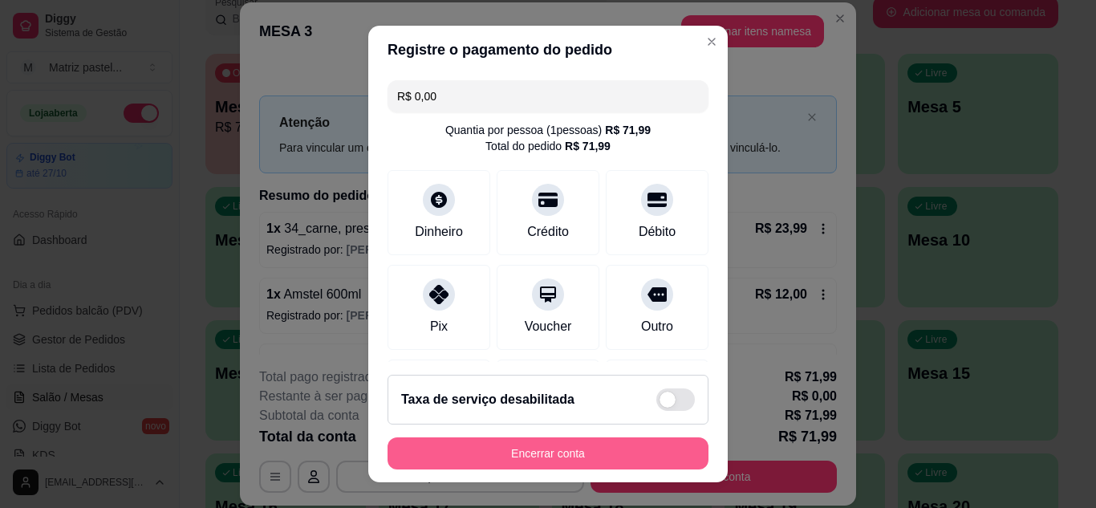
click at [568, 446] on button "Encerrar conta" at bounding box center [547, 453] width 321 height 32
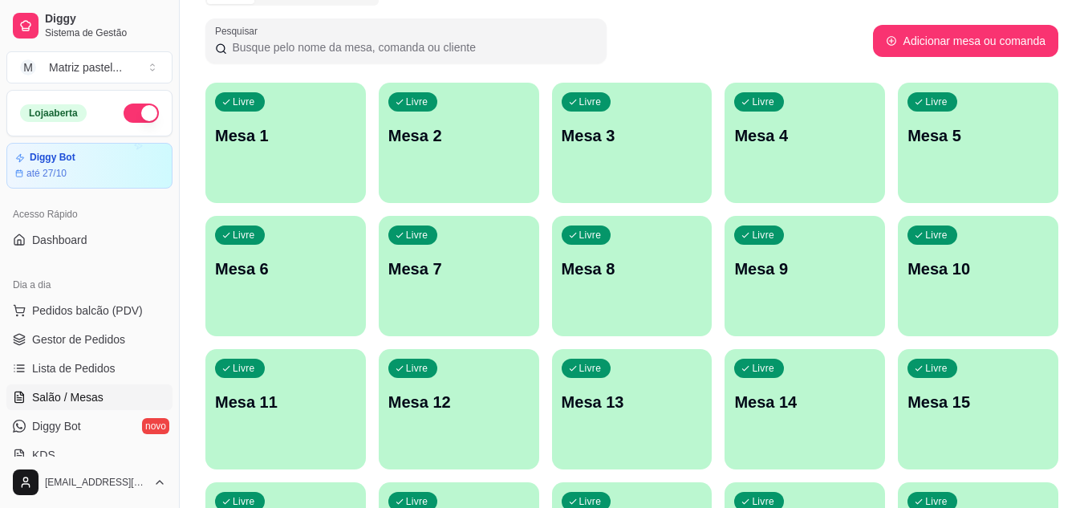
scroll to position [0, 0]
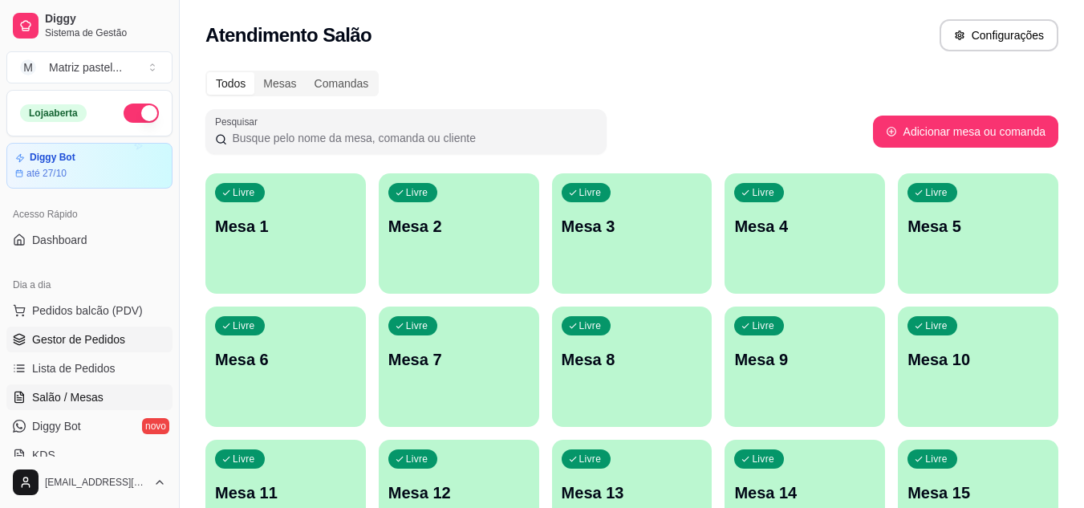
drag, startPoint x: 129, startPoint y: 342, endPoint x: 133, endPoint y: 334, distance: 9.7
click at [129, 342] on link "Gestor de Pedidos" at bounding box center [89, 339] width 166 height 26
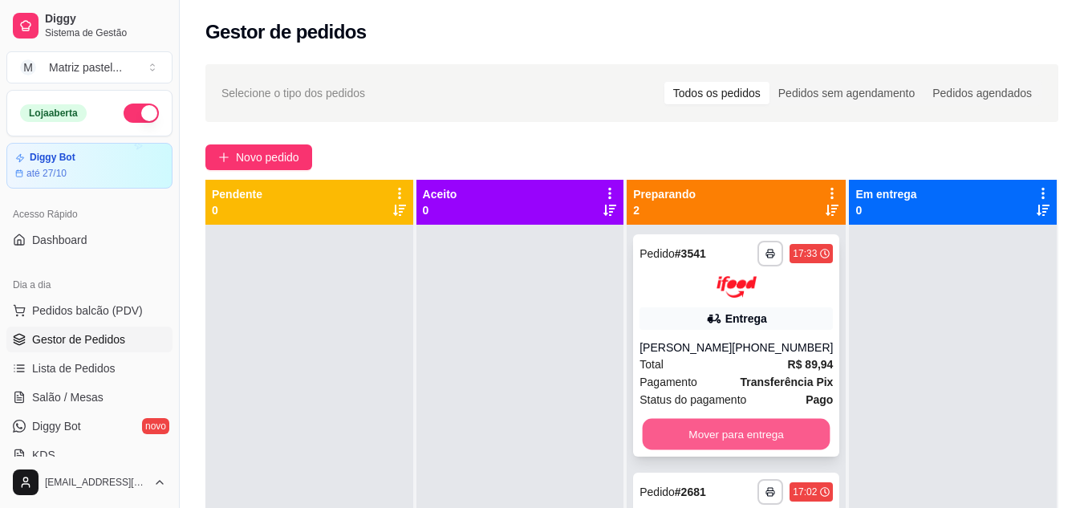
click at [748, 441] on button "Mover para entrega" at bounding box center [736, 433] width 188 height 31
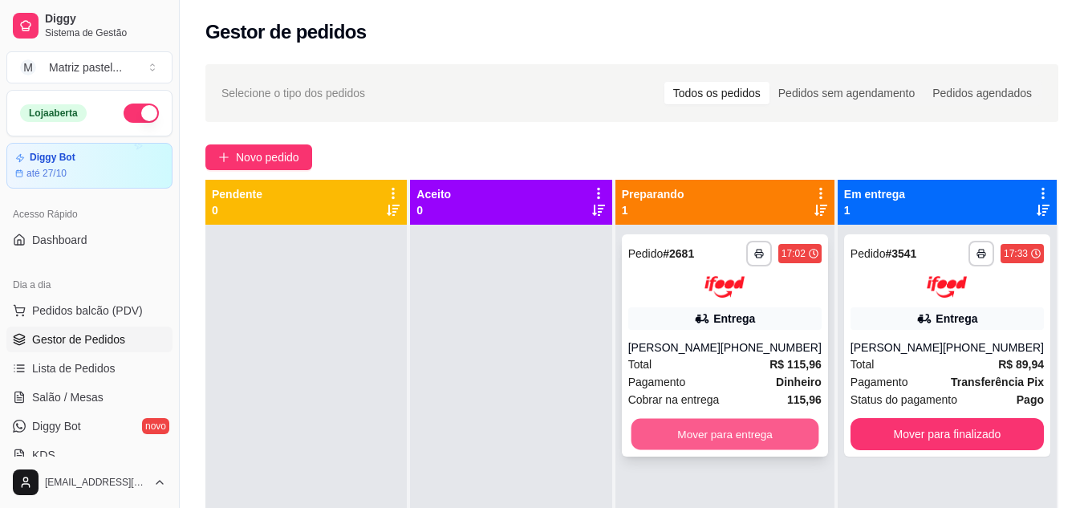
click at [777, 436] on button "Mover para entrega" at bounding box center [724, 433] width 188 height 31
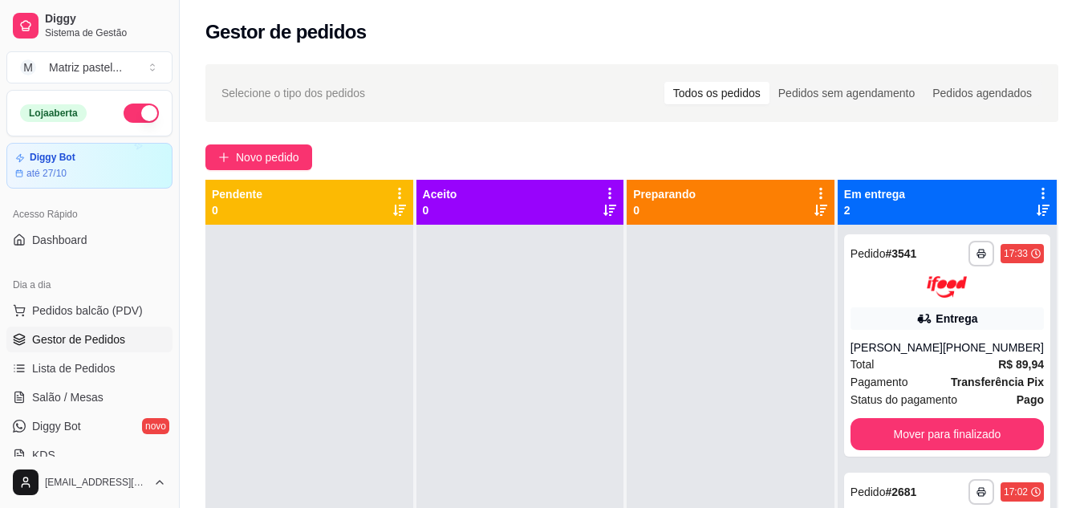
click at [115, 344] on span "Gestor de Pedidos" at bounding box center [78, 339] width 93 height 16
click at [75, 397] on span "Salão / Mesas" at bounding box center [67, 397] width 71 height 16
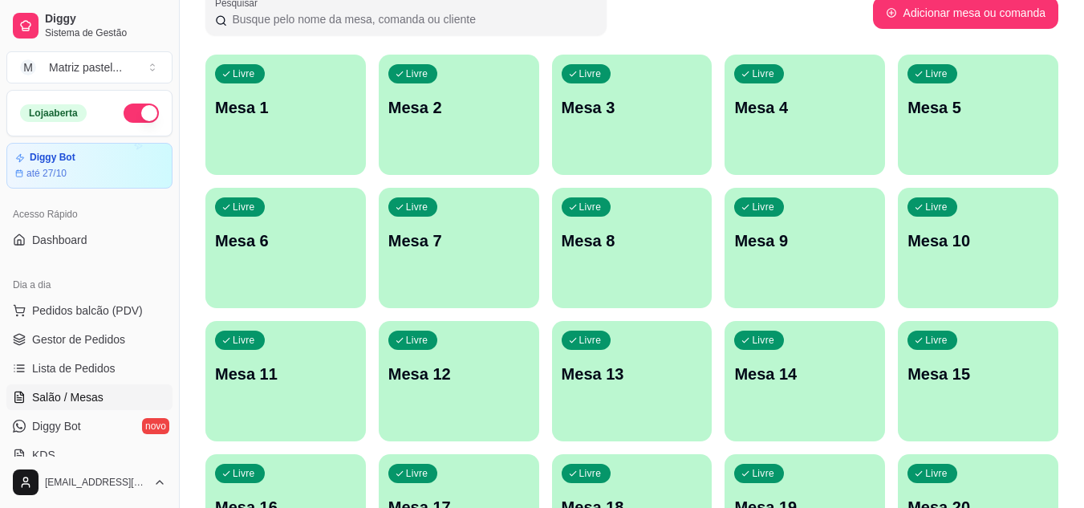
scroll to position [241, 0]
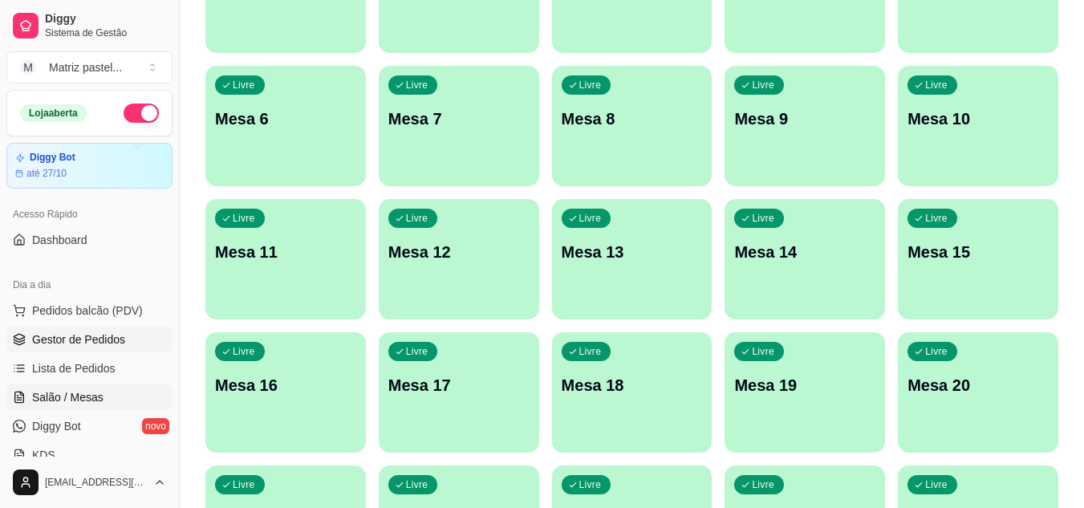
click at [100, 339] on span "Gestor de Pedidos" at bounding box center [78, 339] width 93 height 16
